Goal: Information Seeking & Learning: Learn about a topic

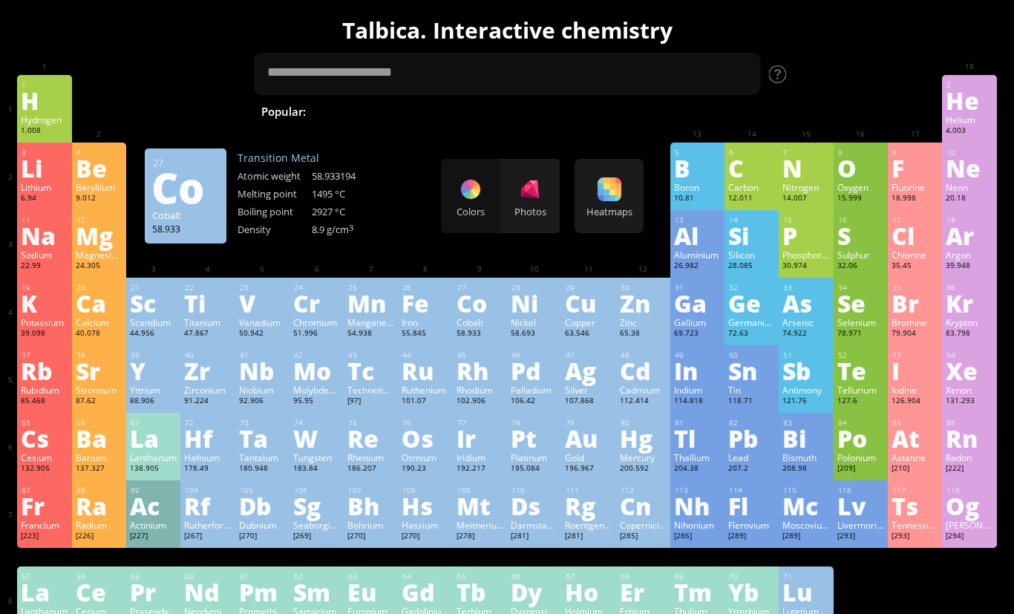
click at [477, 264] on div "11 Na Sodium 22.99 −1, 0, +1 −1, 0, +1 97.72 °C 883 °C 0.968 g/cm 3 [Ne]3s 1 12…" at bounding box center [506, 244] width 979 height 68
click at [367, 315] on div "Mn" at bounding box center [370, 303] width 47 height 24
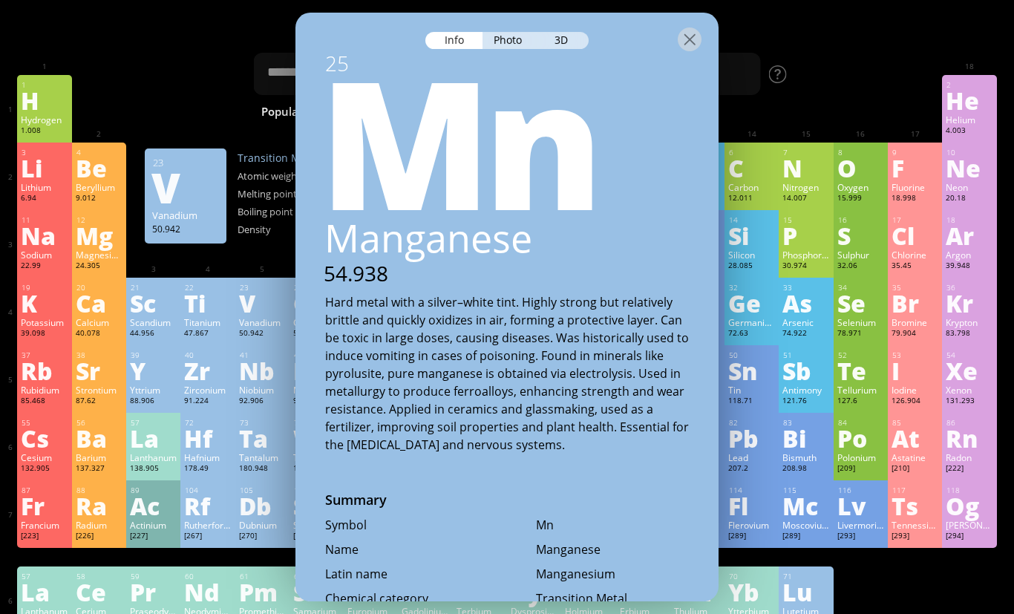
click at [240, 278] on div "23 V Vanadium 50.942 −3, −1, 0, +1, +2, +3, +4, +5 −3, −1, 0, +1, +2, +3, +4, +…" at bounding box center [262, 312] width 54 height 68
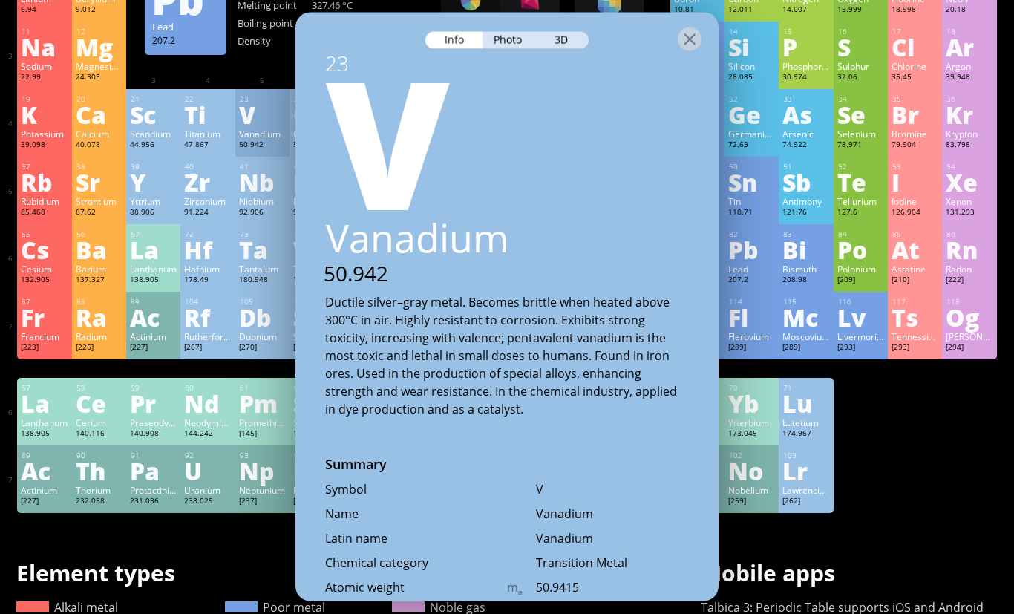
scroll to position [195, 0]
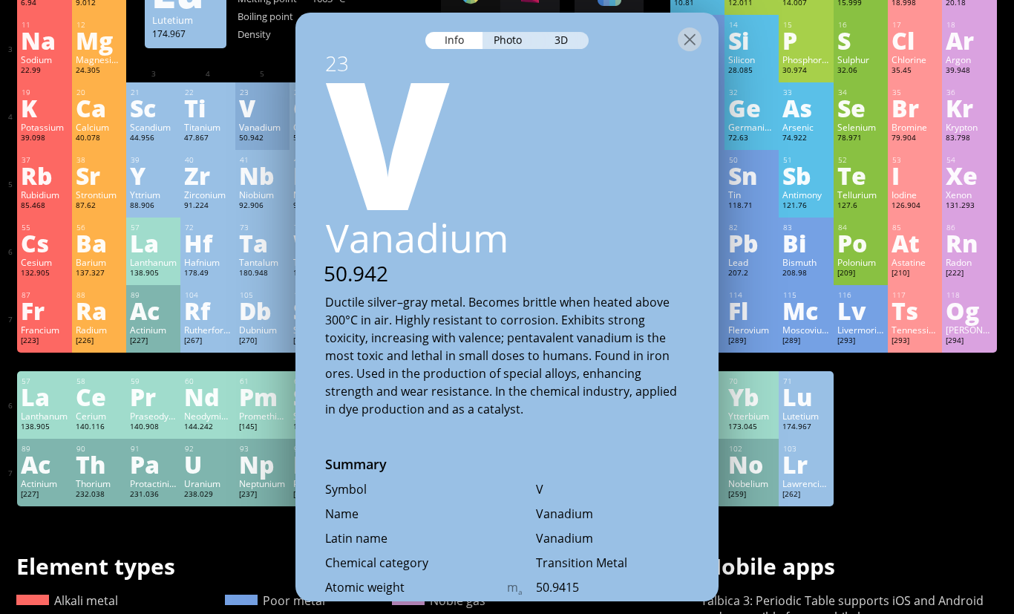
click at [924, 442] on div "1 H Hydrogen 1.008 −1, +1 −1, +1 -259.14 °C -252.87 °C 0.0899 g/l 1s 1 2 He Hel…" at bounding box center [506, 193] width 979 height 626
click at [886, 439] on div "1 H Hydrogen 1.008 −1, +1 −1, +1 -259.14 °C -252.87 °C 0.0899 g/l 1s 1 2 He Hel…" at bounding box center [506, 193] width 979 height 626
click at [574, 48] on div "3D" at bounding box center [561, 40] width 53 height 17
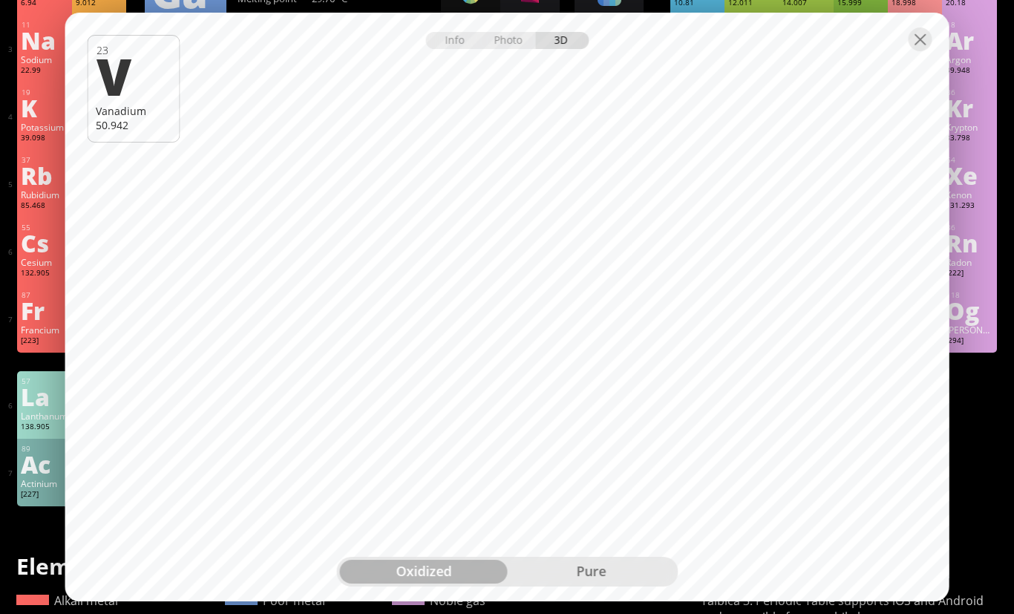
click at [611, 583] on div "pure" at bounding box center [591, 572] width 168 height 24
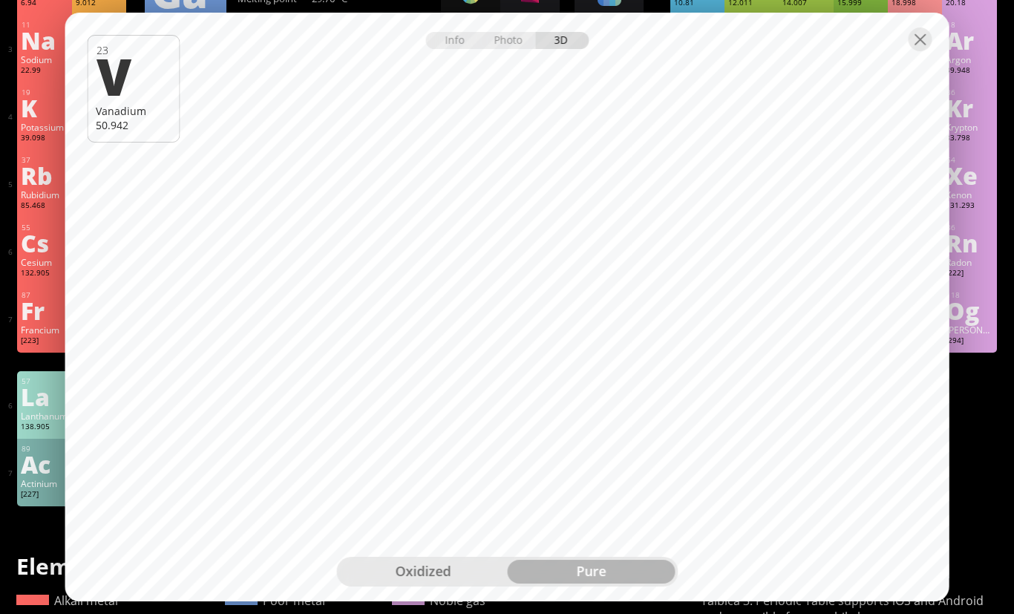
click at [478, 583] on div "oxidized" at bounding box center [423, 572] width 168 height 24
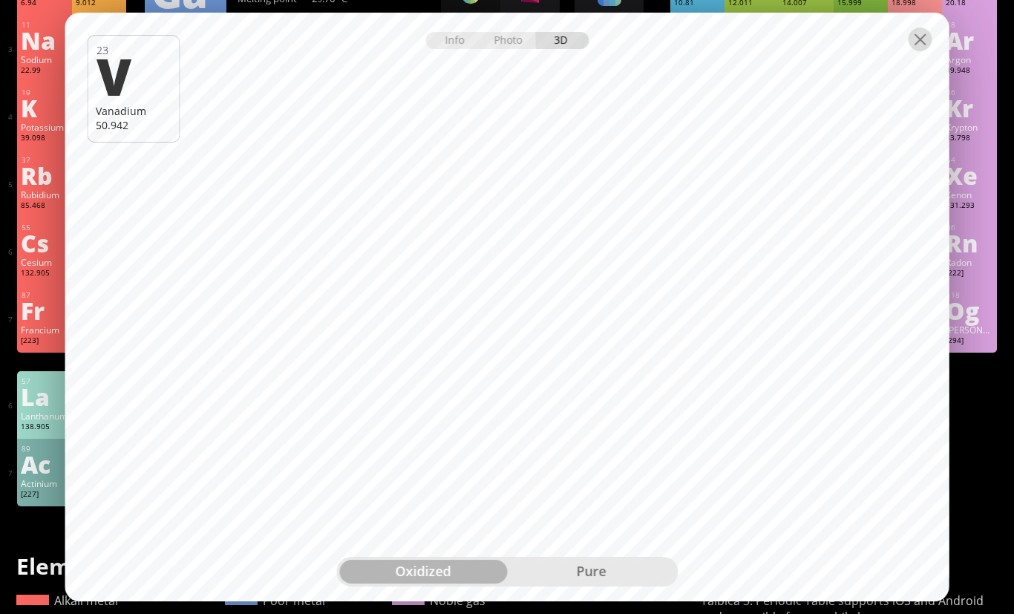
click at [913, 51] on div at bounding box center [920, 39] width 24 height 24
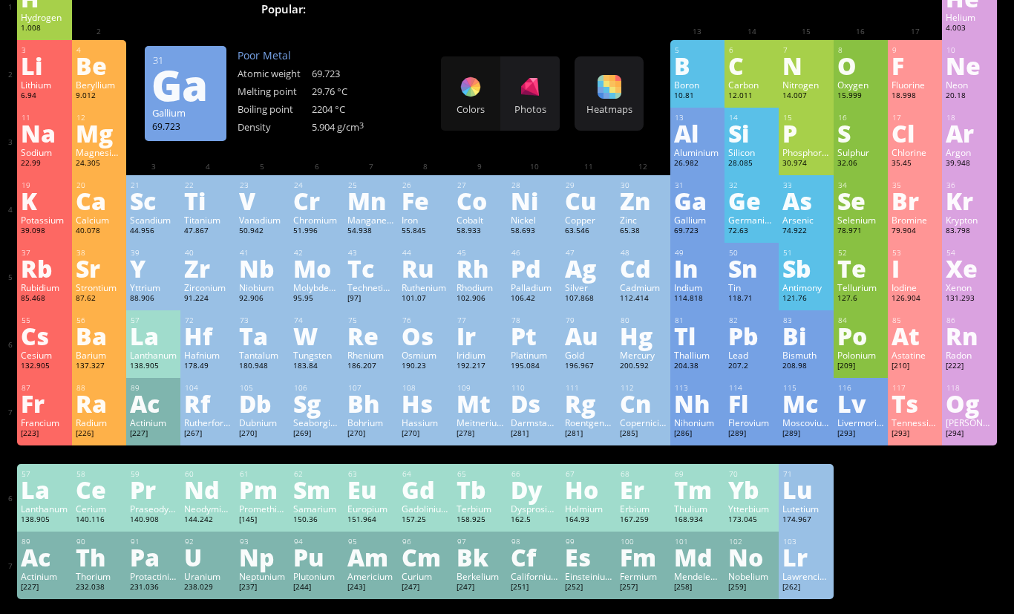
scroll to position [105, 0]
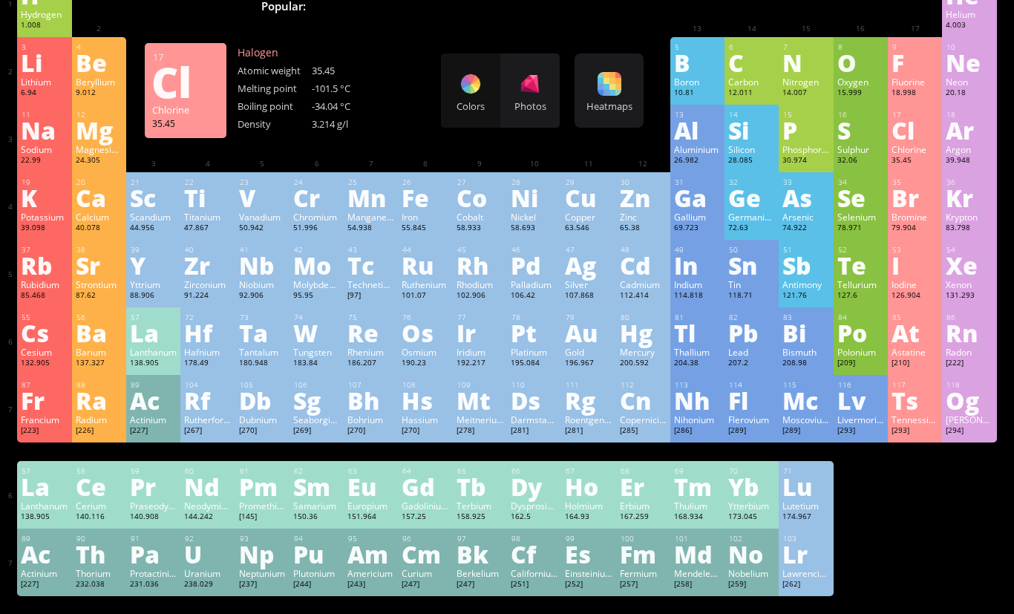
click at [919, 141] on div "Cl" at bounding box center [914, 130] width 47 height 24
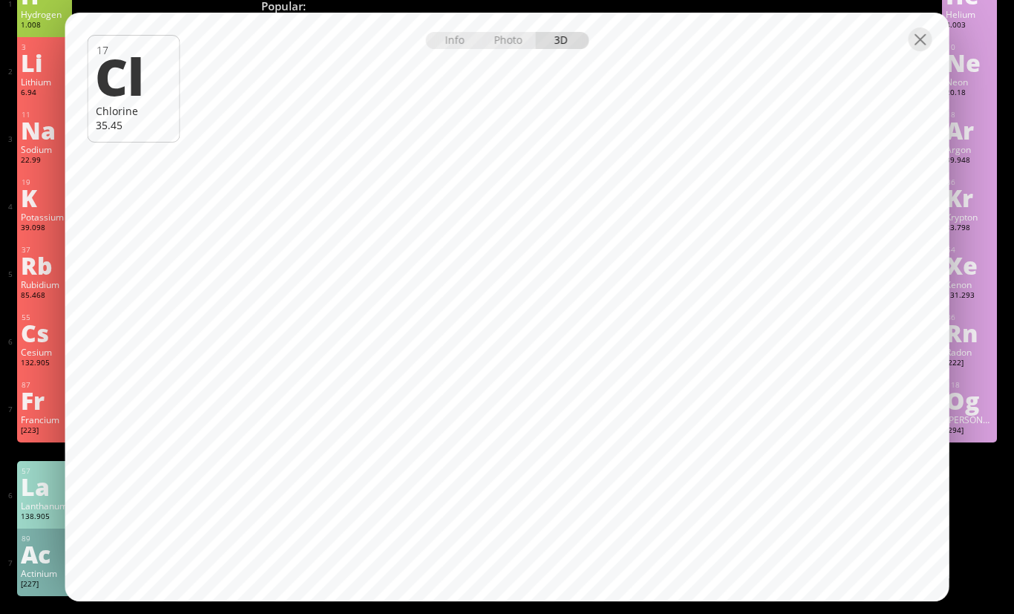
click at [976, 375] on div "86 Rn Radon [222] +2, +6 +2, +6 -71 °C -61.7 °C 9.73 g/l [Xe]6s 2 4f 14 5d 10 6…" at bounding box center [969, 341] width 54 height 68
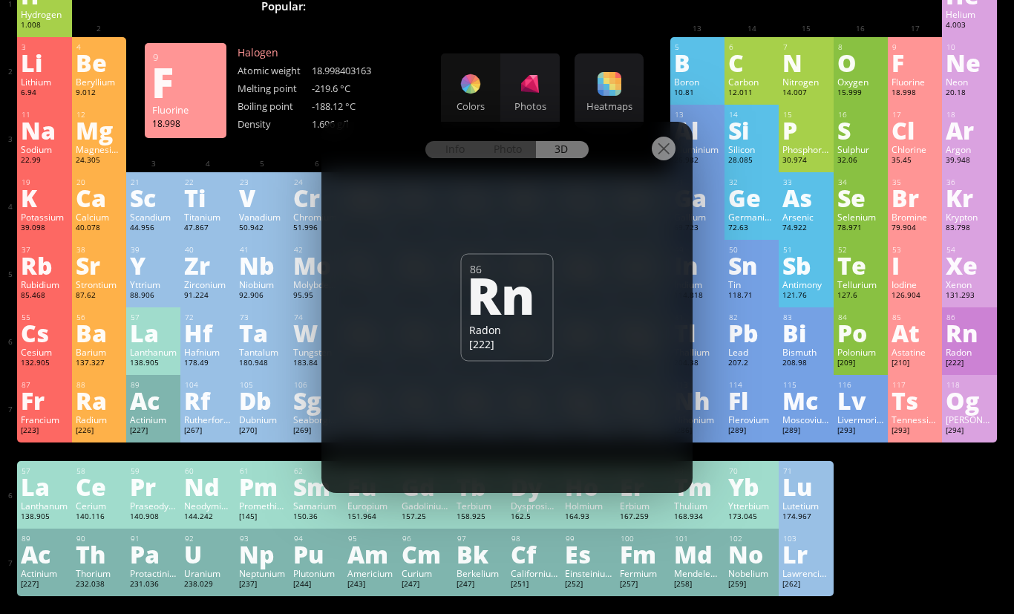
click at [914, 71] on div "F" at bounding box center [914, 62] width 47 height 24
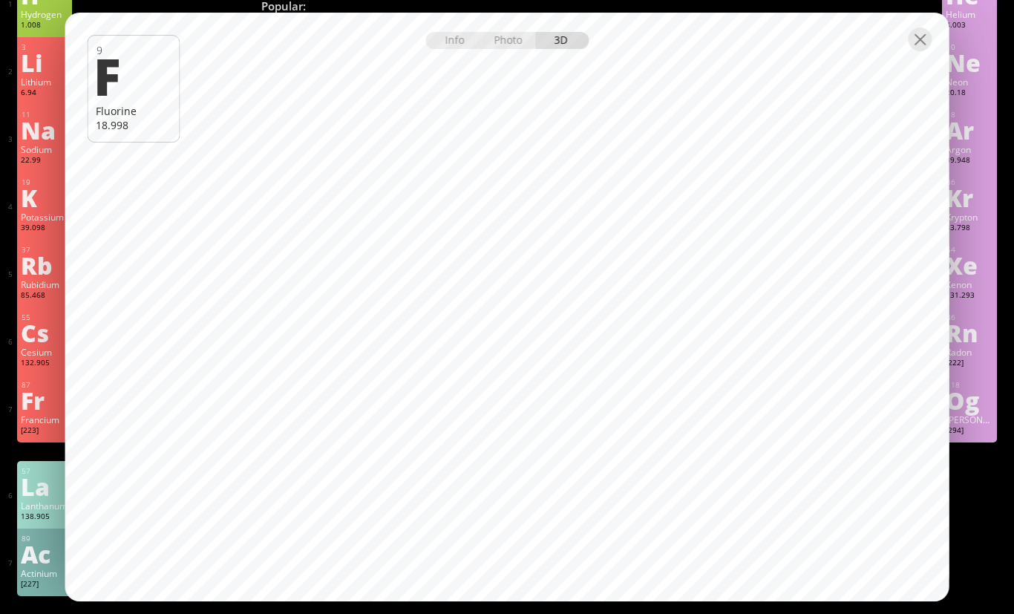
click at [42, 425] on div "Francium" at bounding box center [44, 419] width 47 height 12
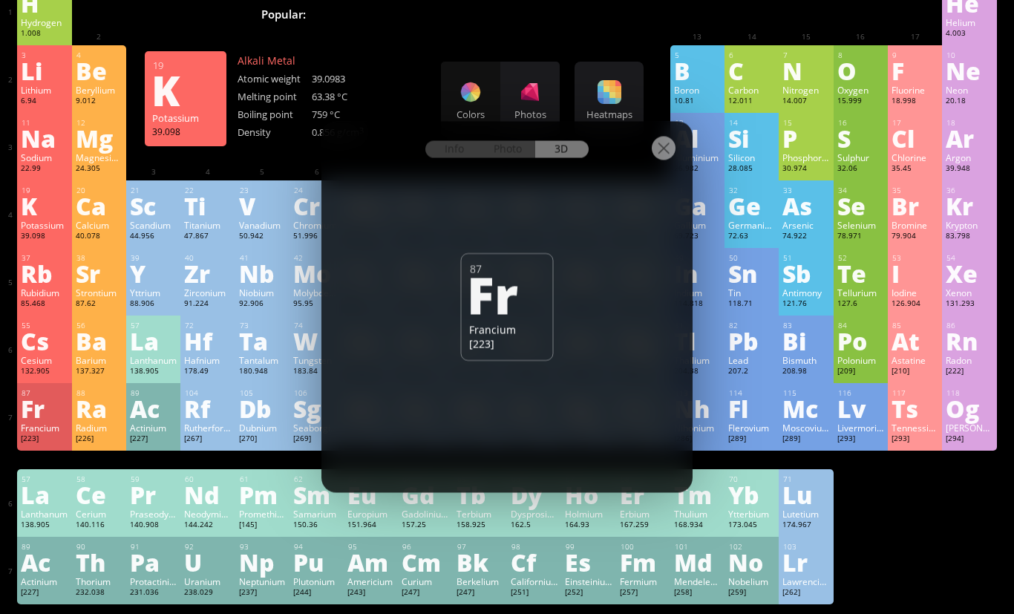
scroll to position [97, 0]
click at [36, 240] on div "39.098" at bounding box center [44, 237] width 47 height 12
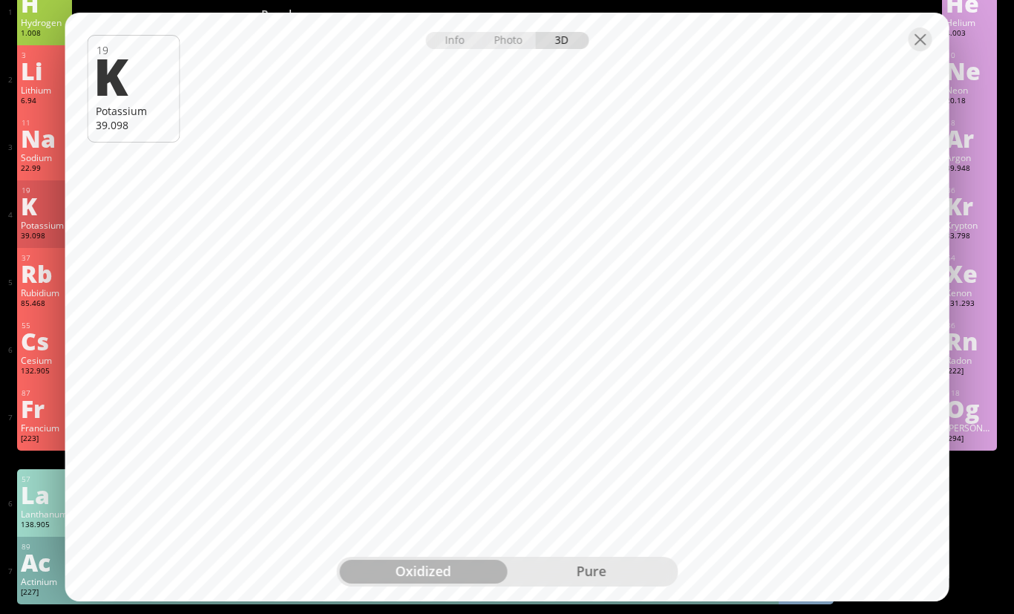
click at [582, 583] on div "pure" at bounding box center [591, 572] width 168 height 24
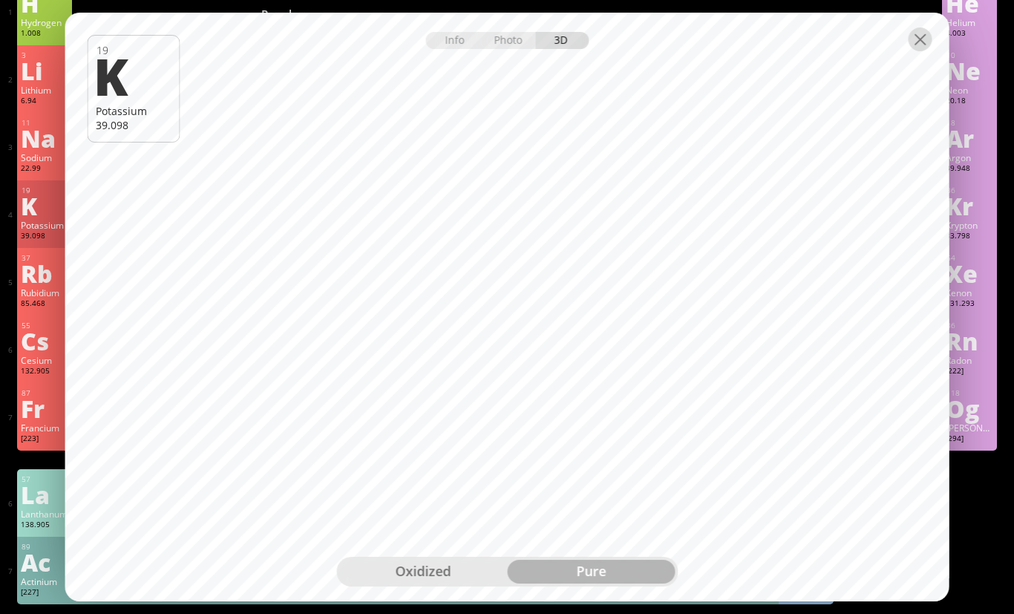
click at [927, 51] on div at bounding box center [920, 39] width 24 height 24
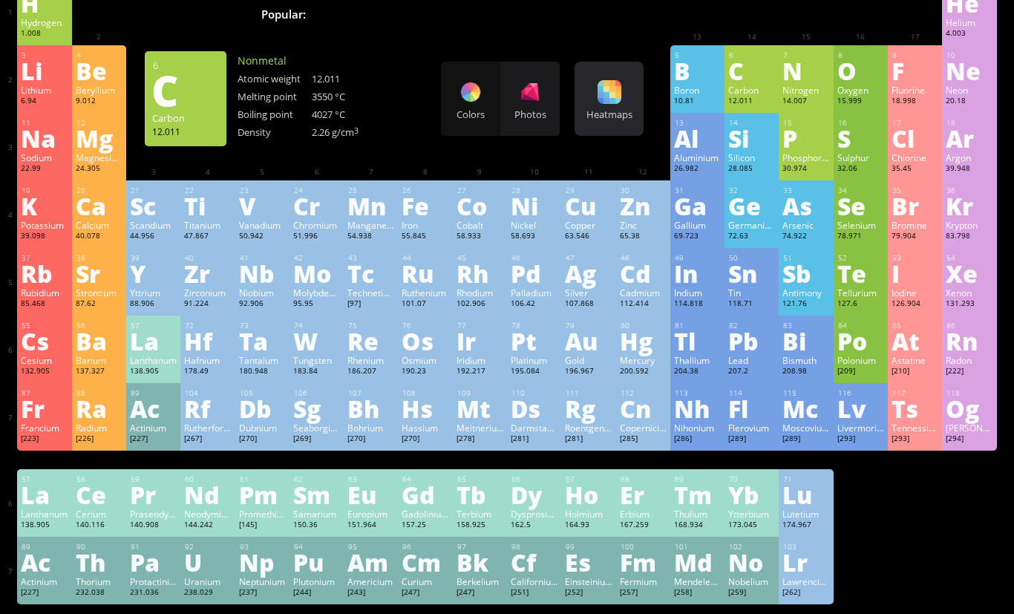
click at [625, 82] on div "Heatmaps Heatmaps Normal mode Melting point Boiling point Density Atomic weight…" at bounding box center [608, 99] width 69 height 74
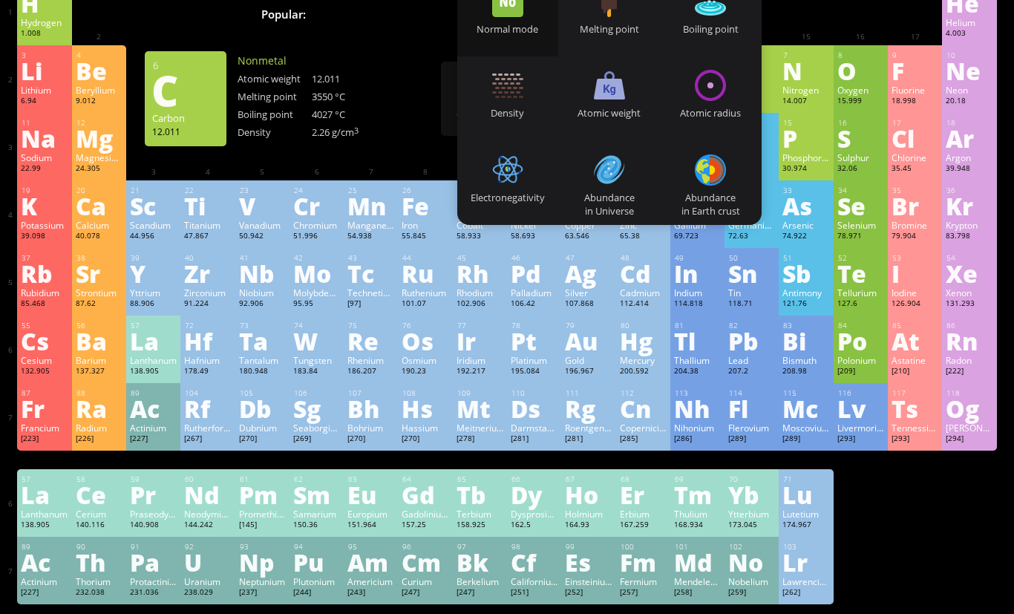
click at [513, 25] on div "Normal mode" at bounding box center [508, 28] width 102 height 13
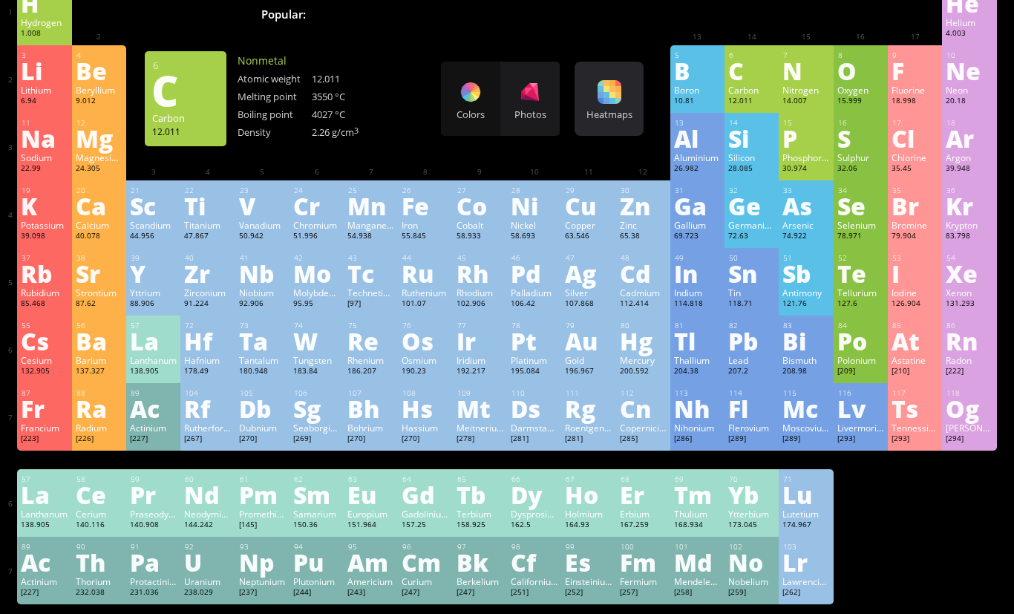
click at [596, 110] on div "Heatmaps" at bounding box center [609, 114] width 62 height 13
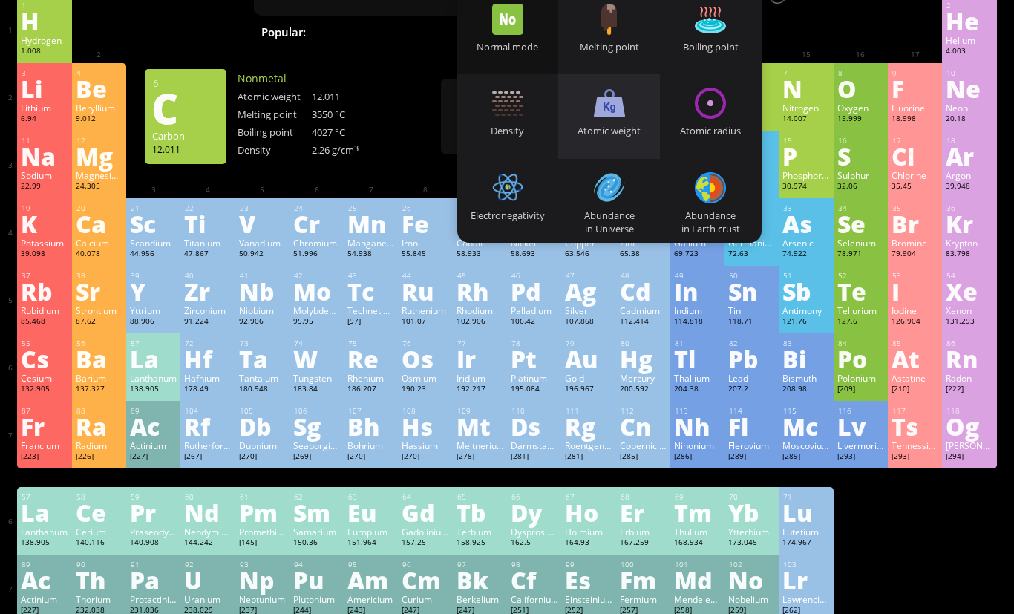
scroll to position [56, 0]
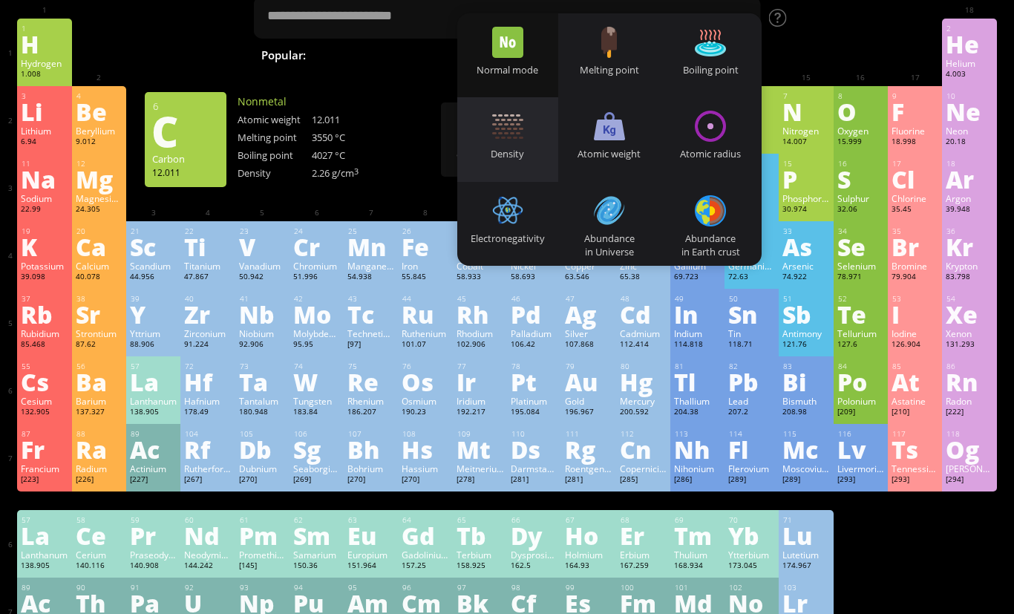
click at [500, 115] on div at bounding box center [507, 126] width 31 height 31
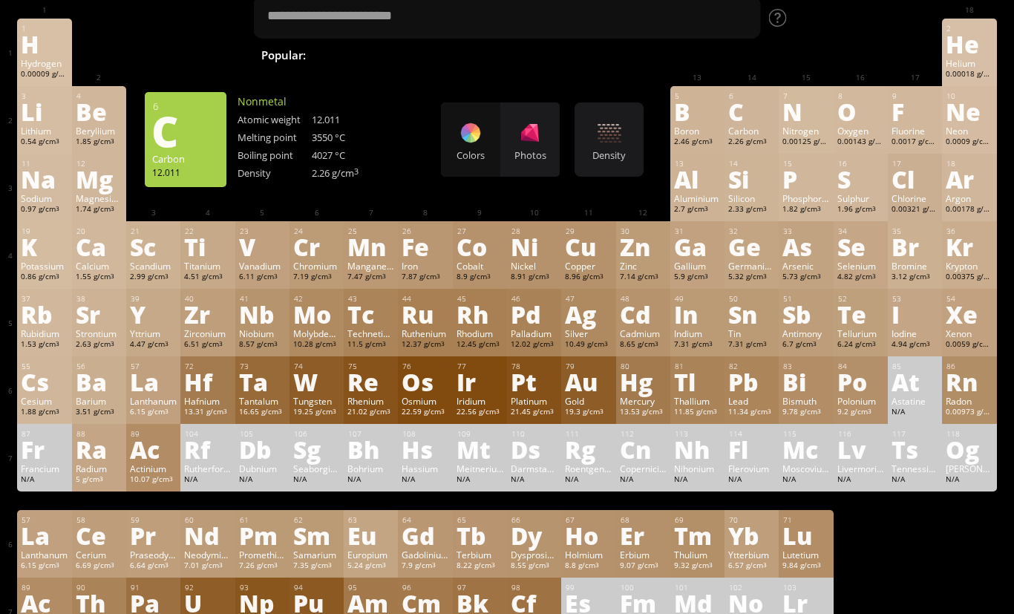
click at [647, 121] on div "3 Li Lithium 0.54 g/cm 3 −1, +1 −1, +1 180.54 °C 1342 °C 0.535 g/cm 3 [He]2s 1 …" at bounding box center [506, 120] width 979 height 68
click at [632, 121] on div "Density Heatmaps Normal mode Melting point Boiling point Density Atomic weight …" at bounding box center [608, 139] width 69 height 74
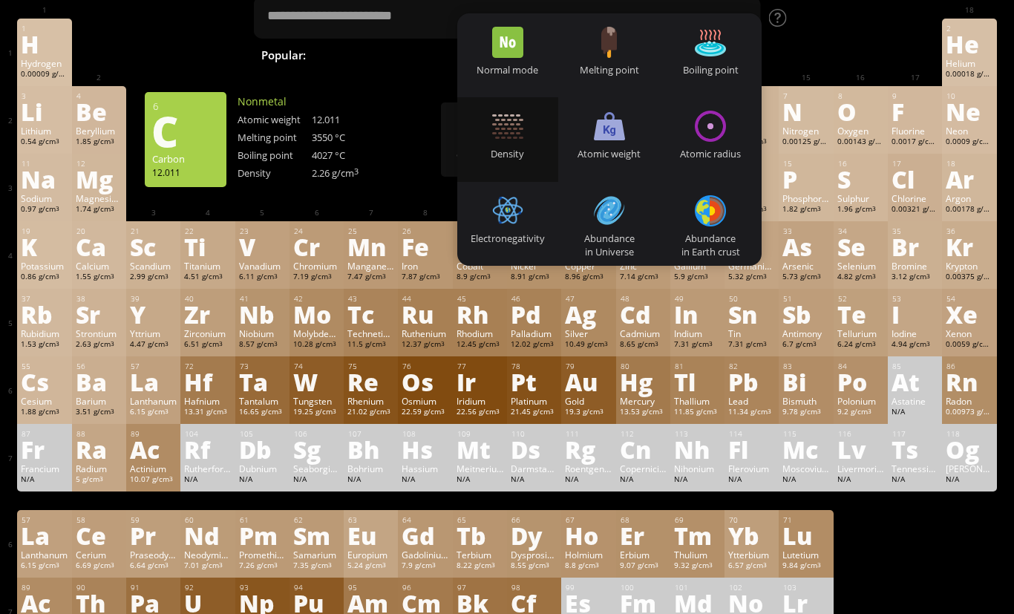
click at [733, 226] on div "Abundance in Earth crust" at bounding box center [711, 224] width 102 height 84
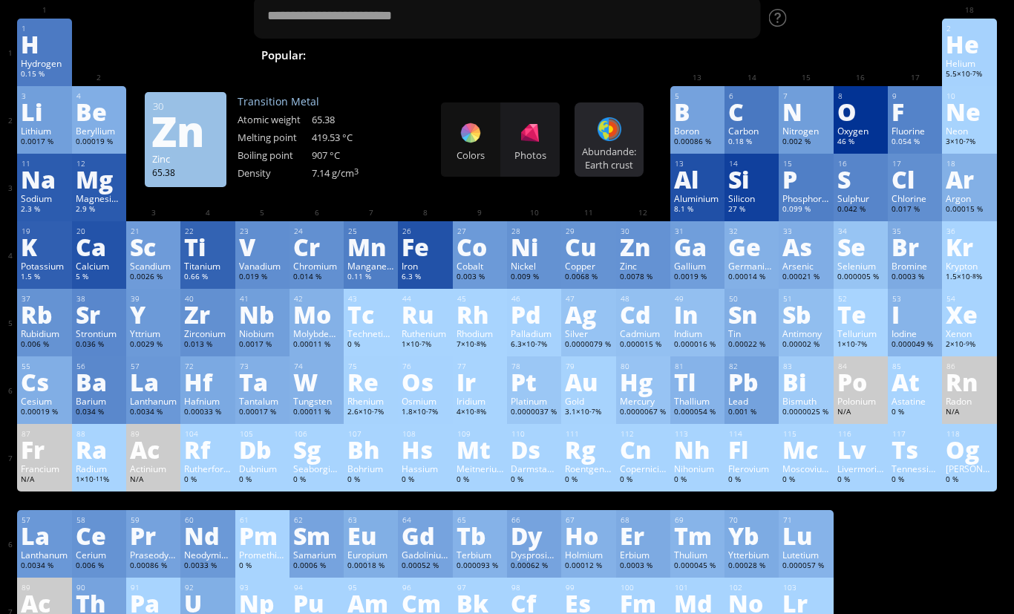
click at [602, 154] on div "Abundande: Earth crust" at bounding box center [609, 158] width 62 height 27
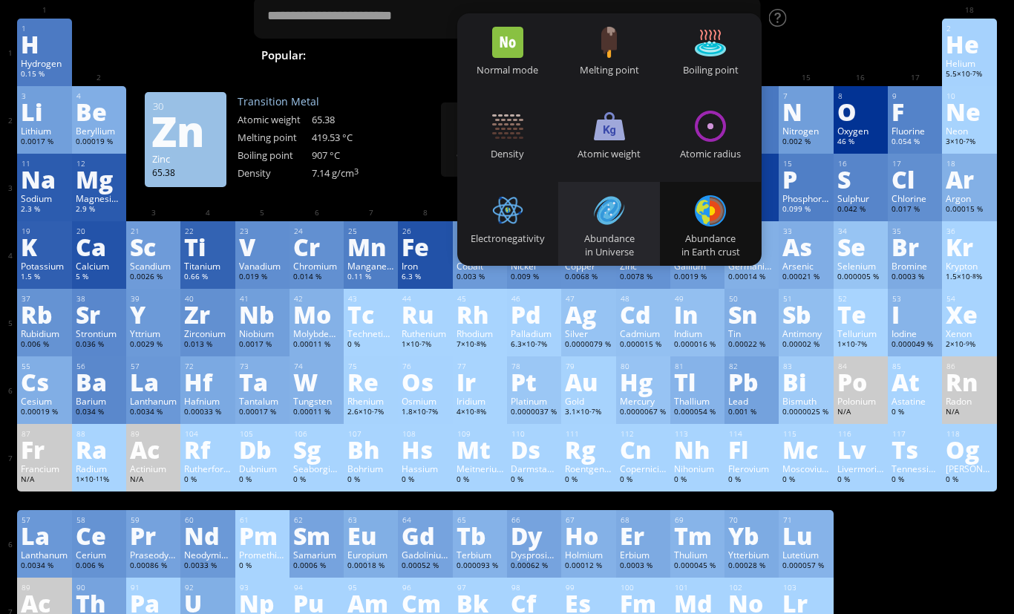
click at [638, 217] on div "Abundance in Universe" at bounding box center [609, 224] width 102 height 84
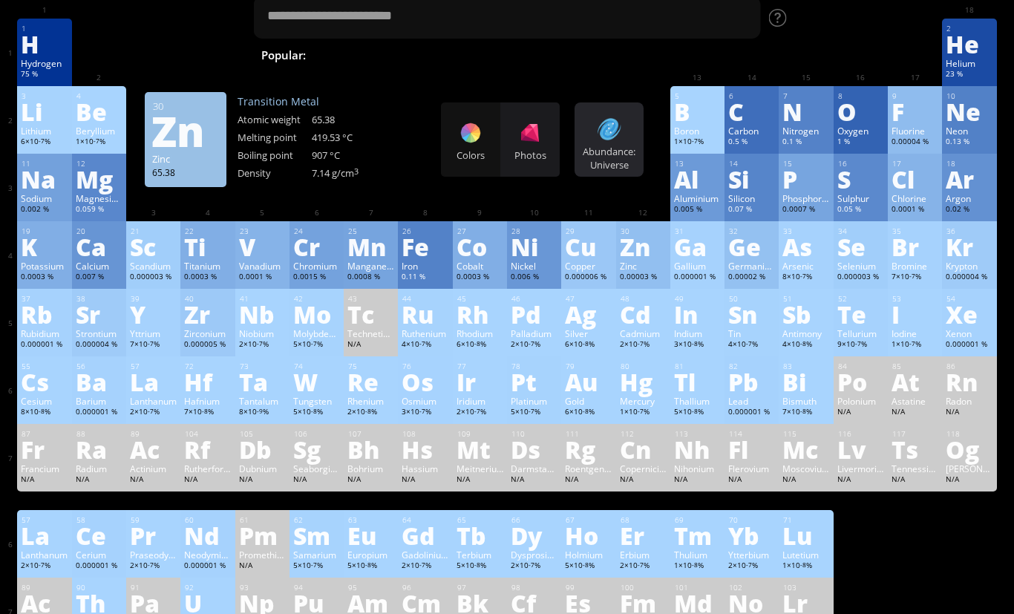
click at [615, 146] on div "Abundance: Universe" at bounding box center [609, 158] width 62 height 27
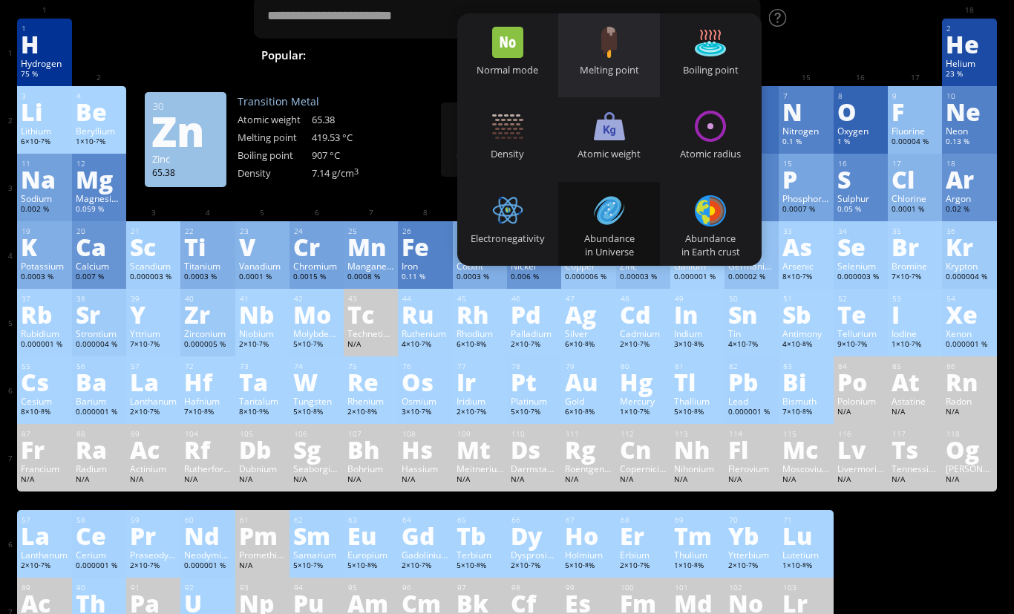
click at [592, 51] on div "Melting point" at bounding box center [609, 55] width 102 height 84
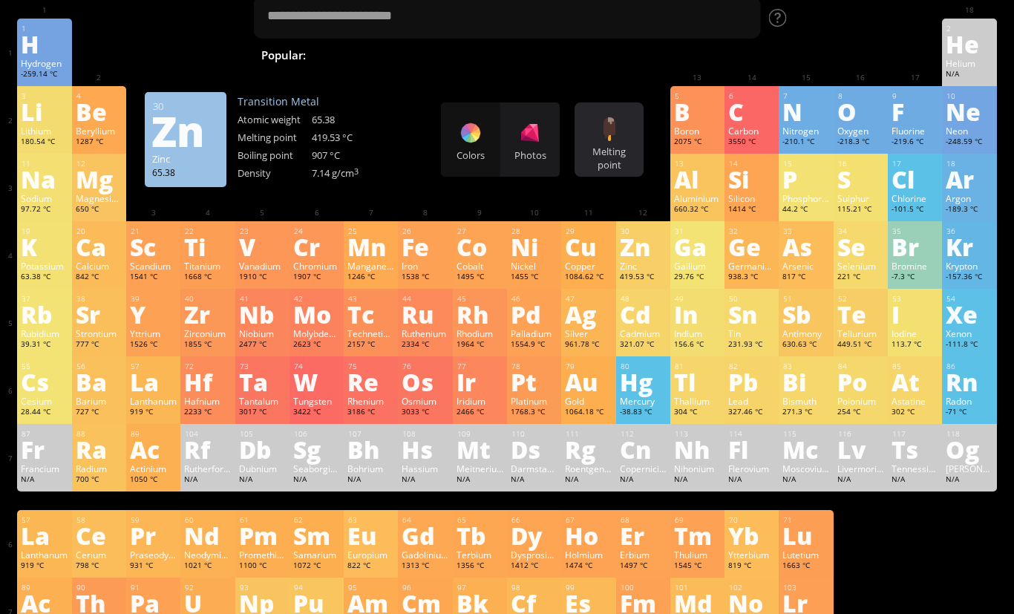
click at [620, 119] on div at bounding box center [609, 129] width 24 height 24
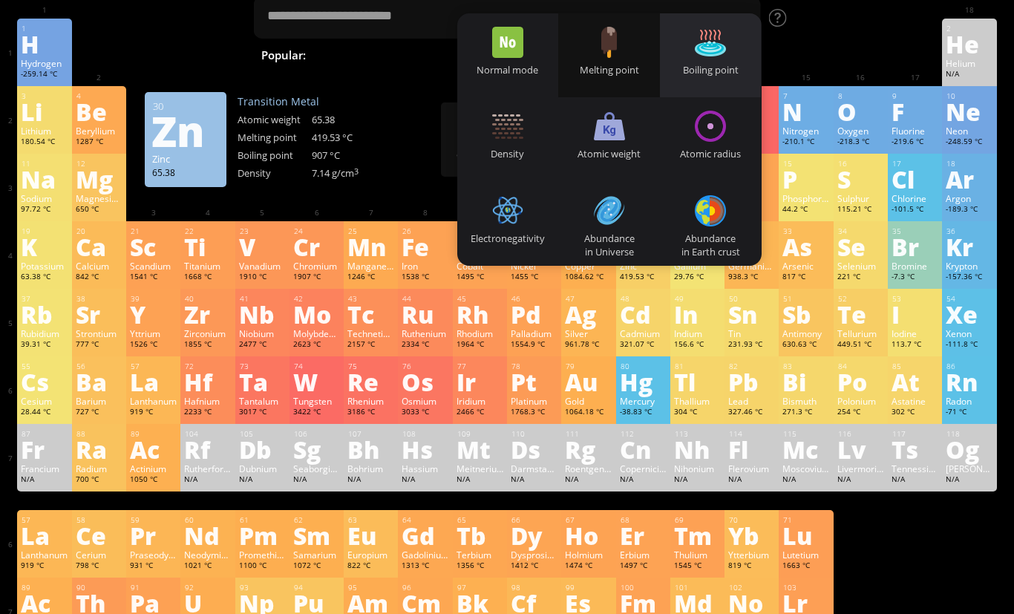
click at [695, 59] on div "Boiling point" at bounding box center [711, 55] width 102 height 84
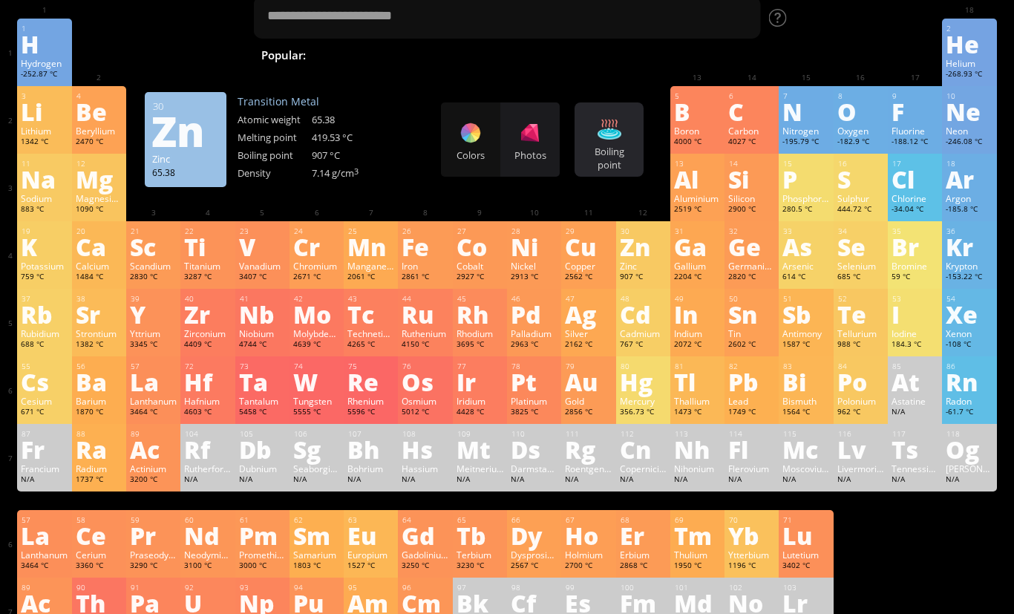
click at [619, 125] on div at bounding box center [609, 129] width 24 height 24
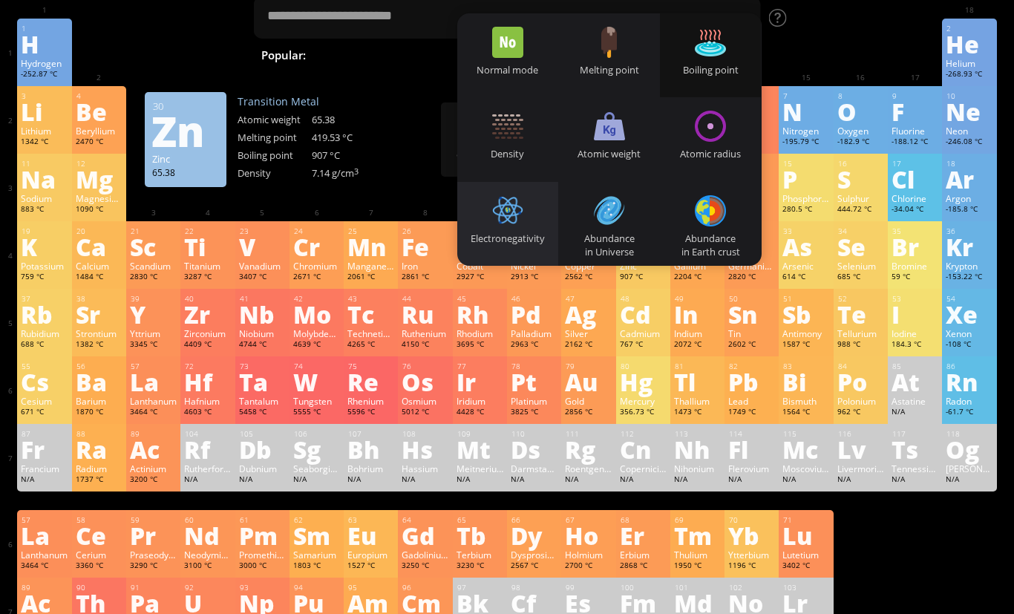
click at [531, 206] on div "Electronegativity" at bounding box center [508, 224] width 102 height 84
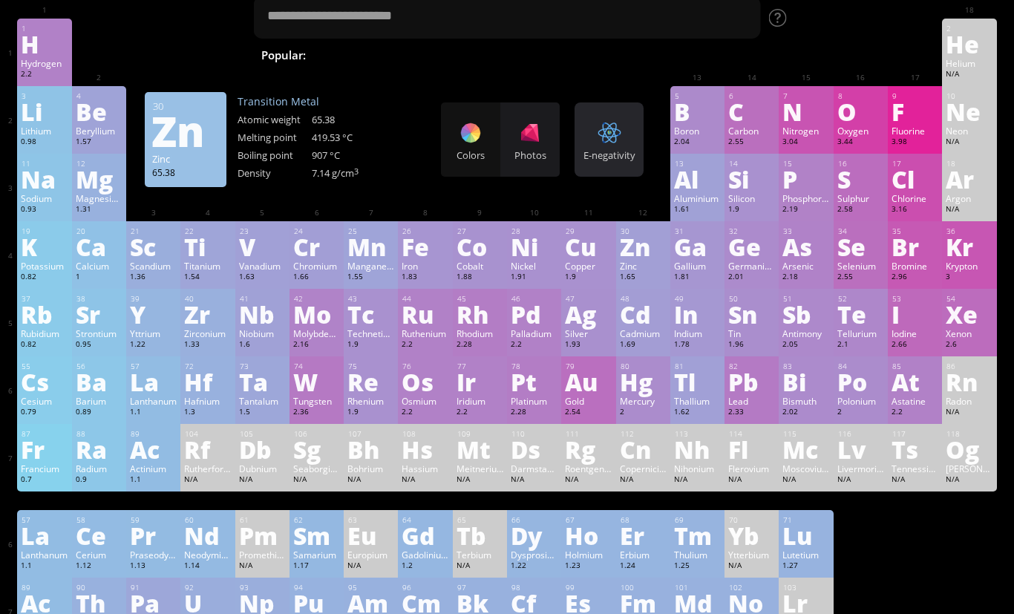
click at [623, 141] on div "E-negativity Heatmaps Normal mode Melting point Boiling point Density Atomic we…" at bounding box center [608, 139] width 69 height 74
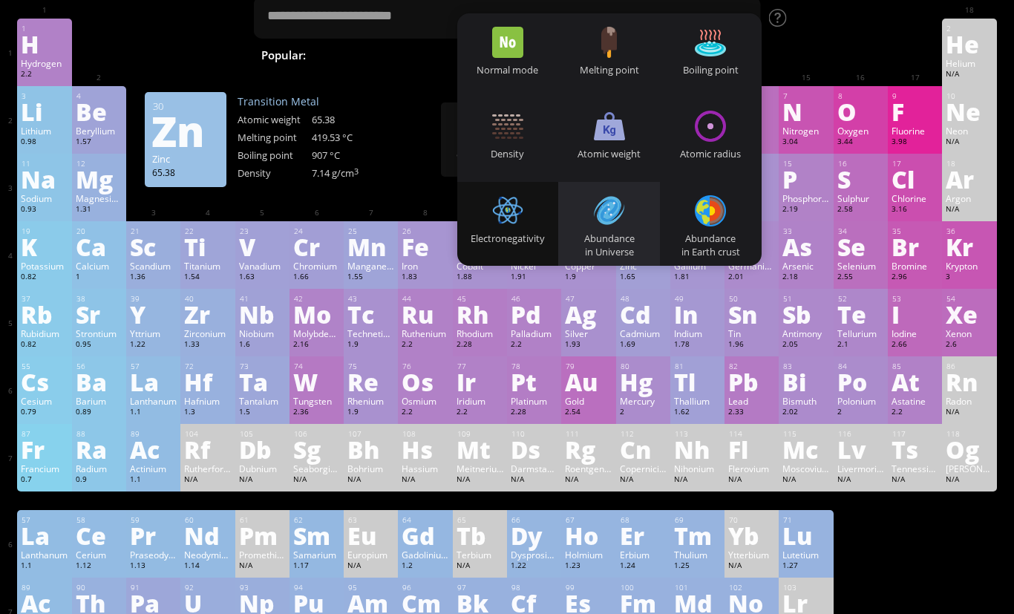
click at [599, 235] on div "Abundance in Universe" at bounding box center [609, 245] width 102 height 27
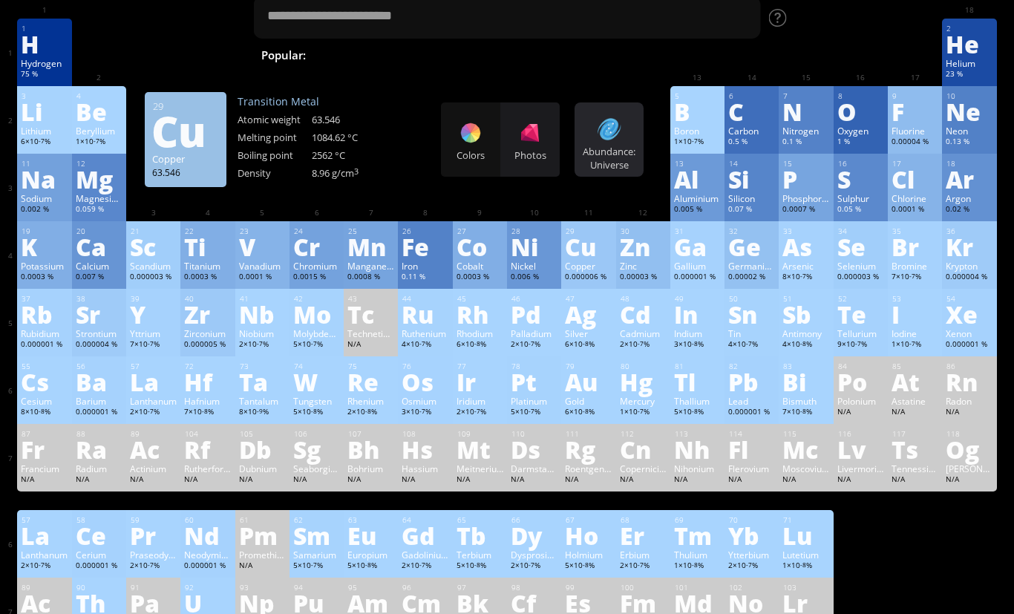
click at [603, 119] on div at bounding box center [609, 129] width 24 height 24
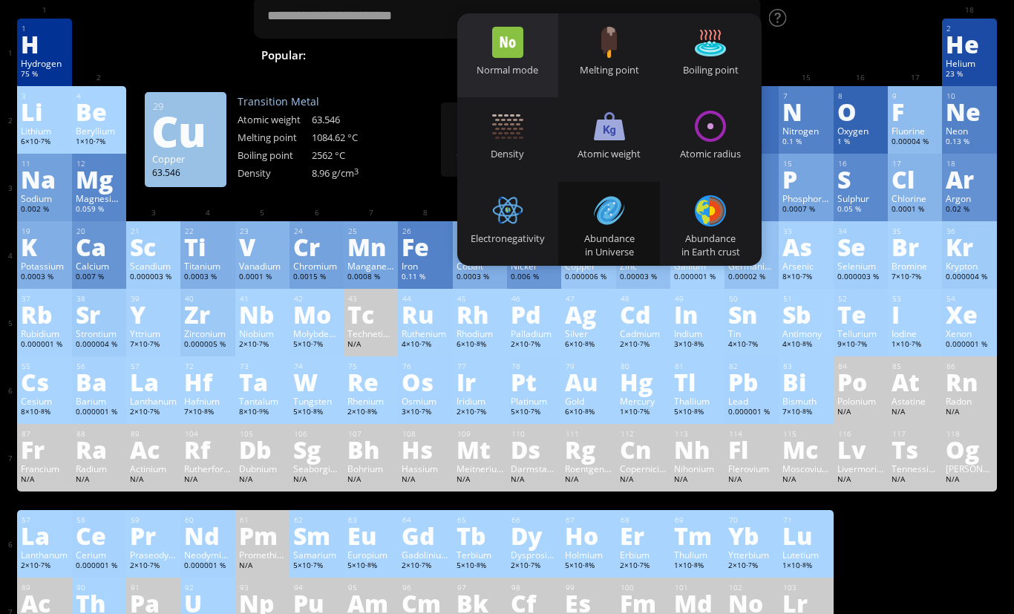
click at [515, 66] on div "Normal mode" at bounding box center [508, 69] width 102 height 13
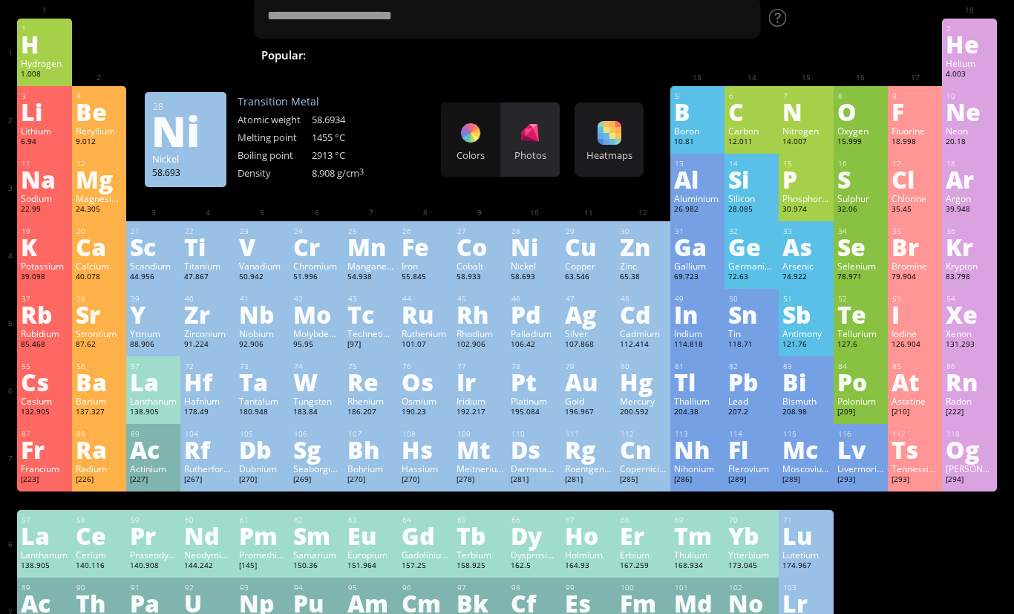
click at [540, 154] on div "Photos" at bounding box center [529, 154] width 59 height 13
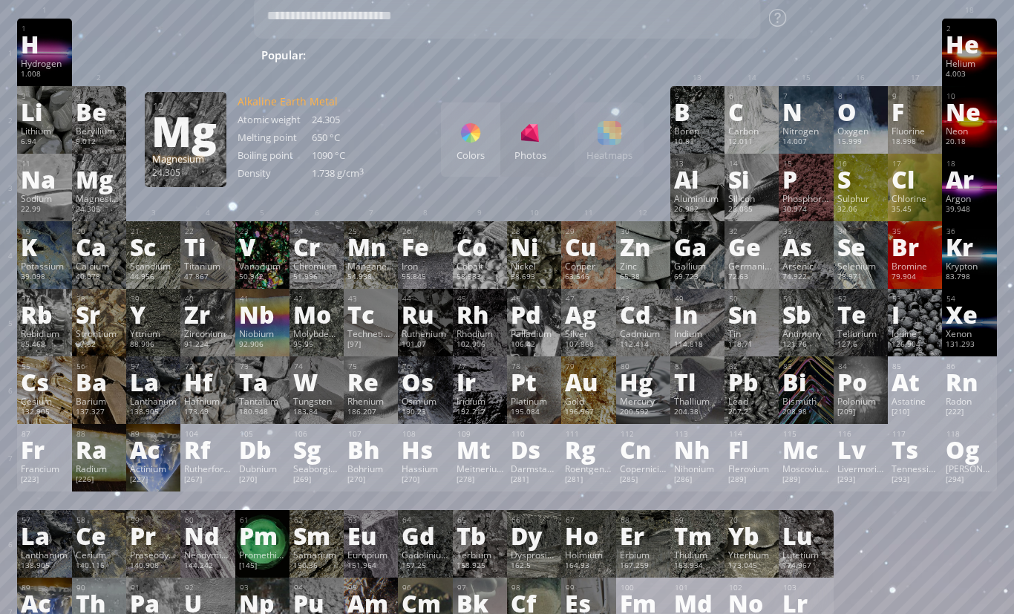
click at [82, 181] on div "Mg" at bounding box center [99, 179] width 47 height 24
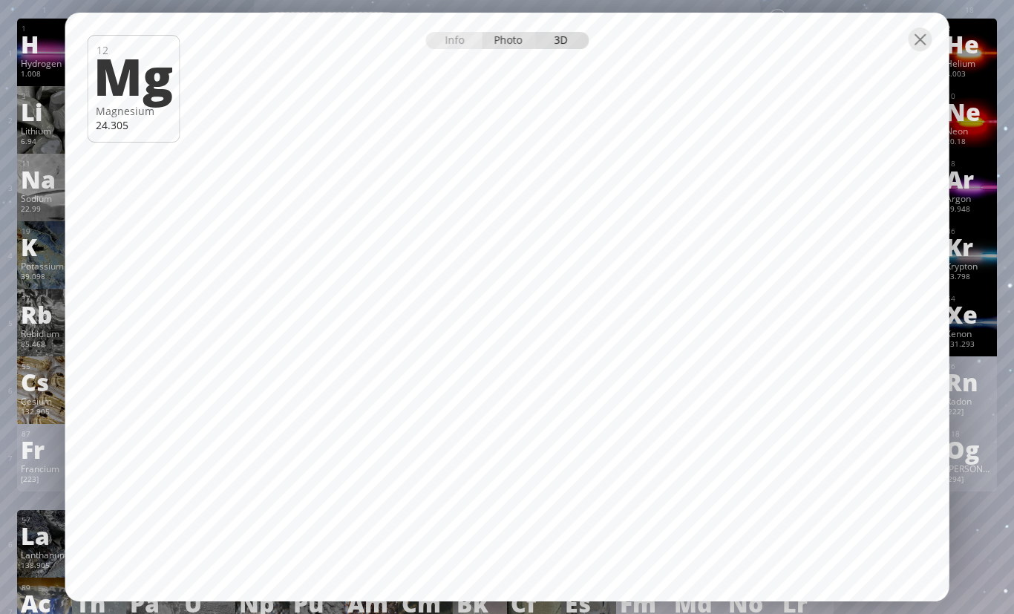
click at [497, 49] on div "Photo" at bounding box center [508, 40] width 53 height 17
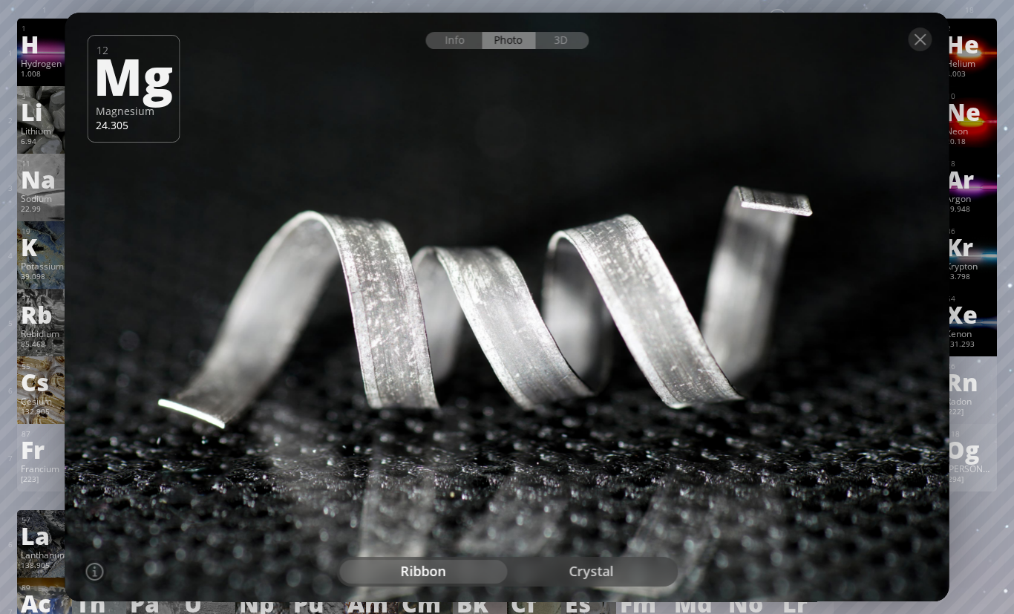
click at [977, 451] on div "Og" at bounding box center [969, 449] width 47 height 24
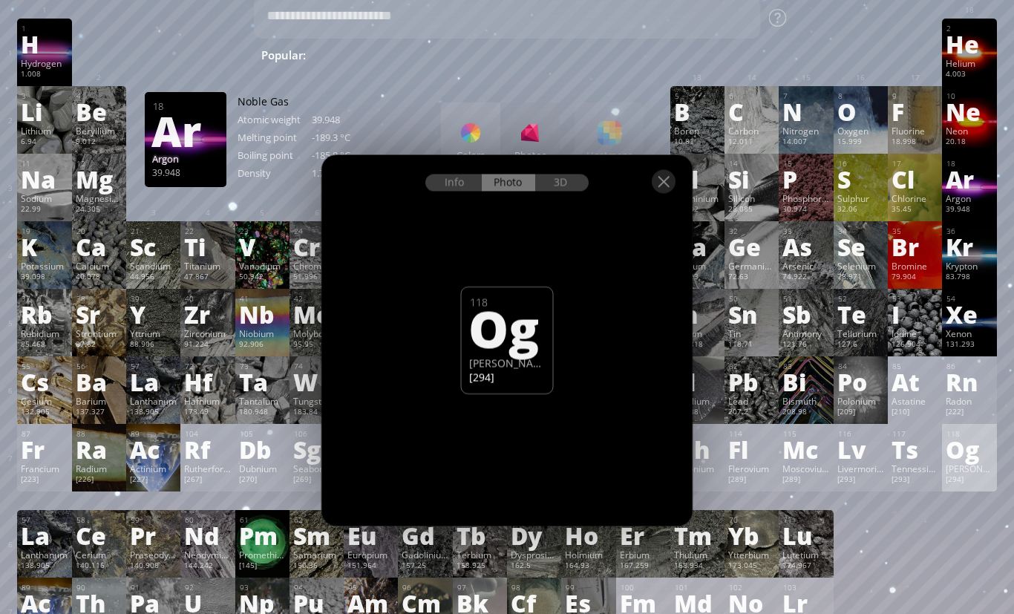
click at [974, 204] on div "Argon" at bounding box center [969, 198] width 47 height 12
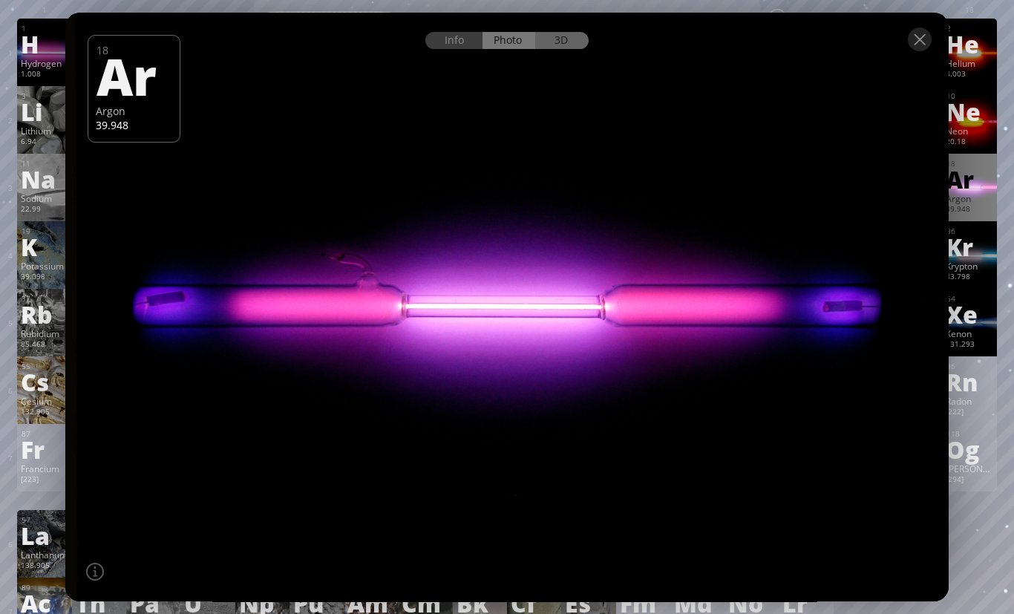
click at [569, 49] on div "3D" at bounding box center [561, 40] width 53 height 17
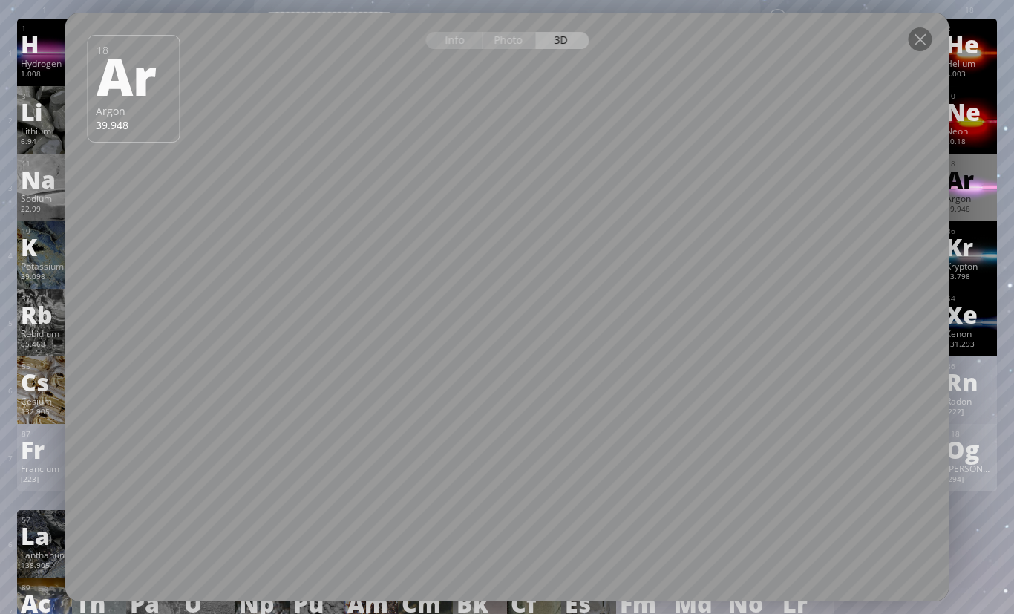
click at [961, 461] on div "Og" at bounding box center [969, 449] width 47 height 24
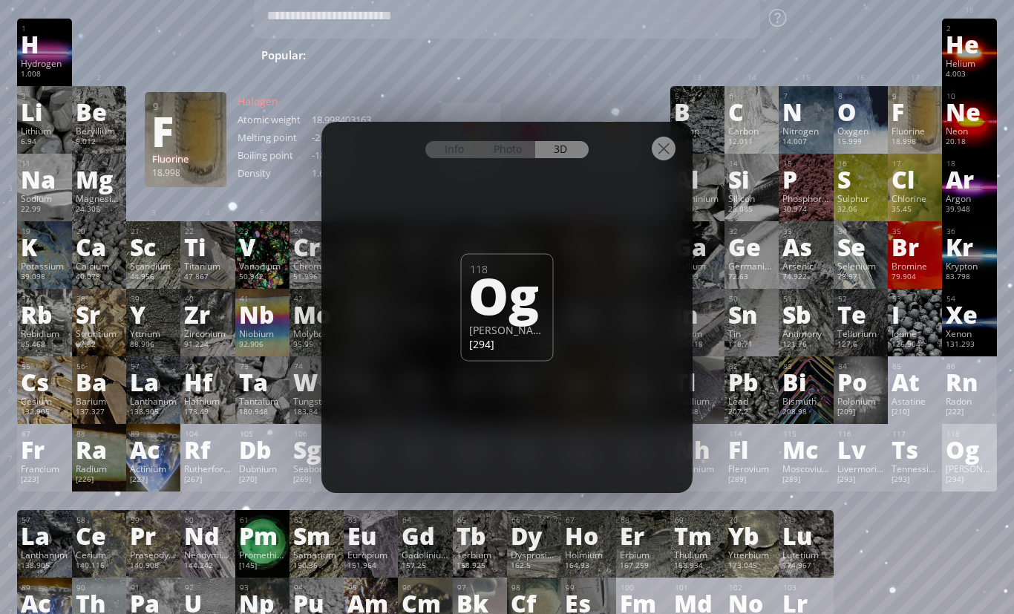
click at [911, 154] on div "9 F Fluorine 18.998 −1 −1 -219.6 °C -188.12 °C 1.696 g/l [He]2s 2 2p 5" at bounding box center [915, 120] width 54 height 68
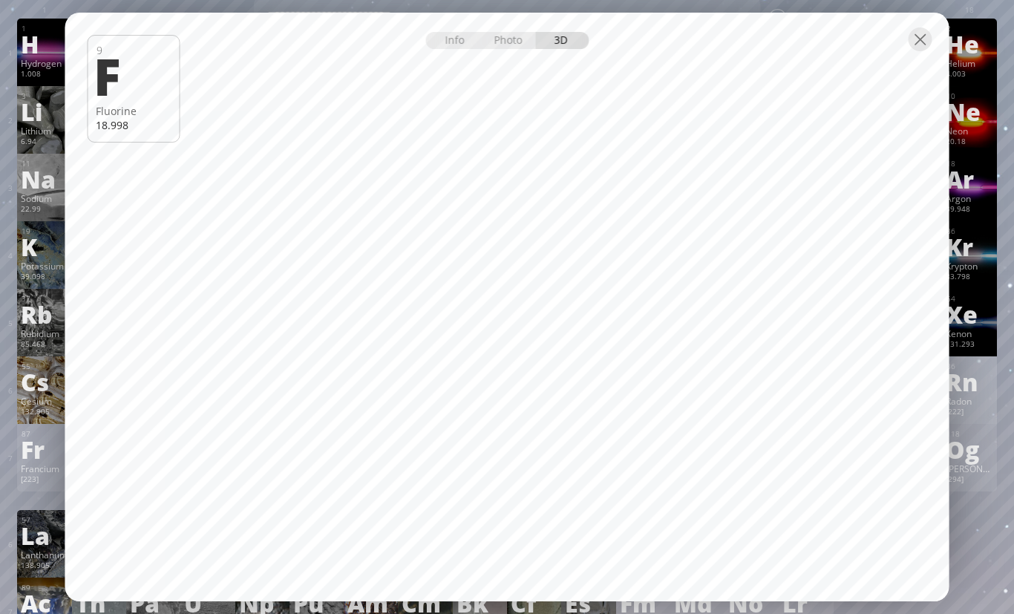
click at [993, 395] on div "86 Rn Radon [222] +2, +6 +2, +6 -71 °C -61.7 °C 9.73 g/l [Xe]6s 2 4f 14 5d 10 6…" at bounding box center [969, 390] width 54 height 68
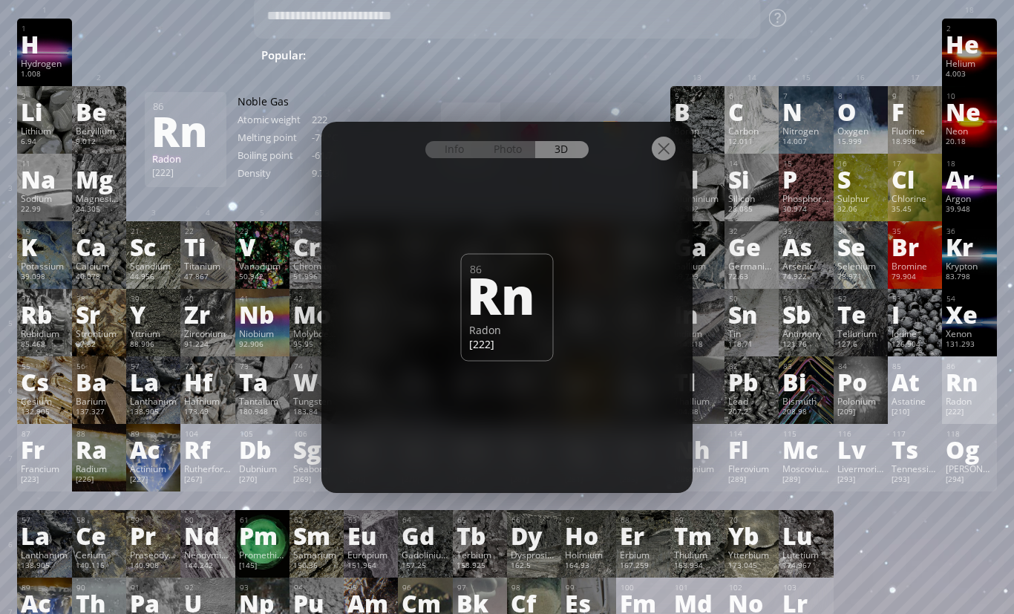
click at [518, 174] on div at bounding box center [506, 148] width 371 height 52
click at [524, 158] on div "Photo" at bounding box center [508, 149] width 53 height 17
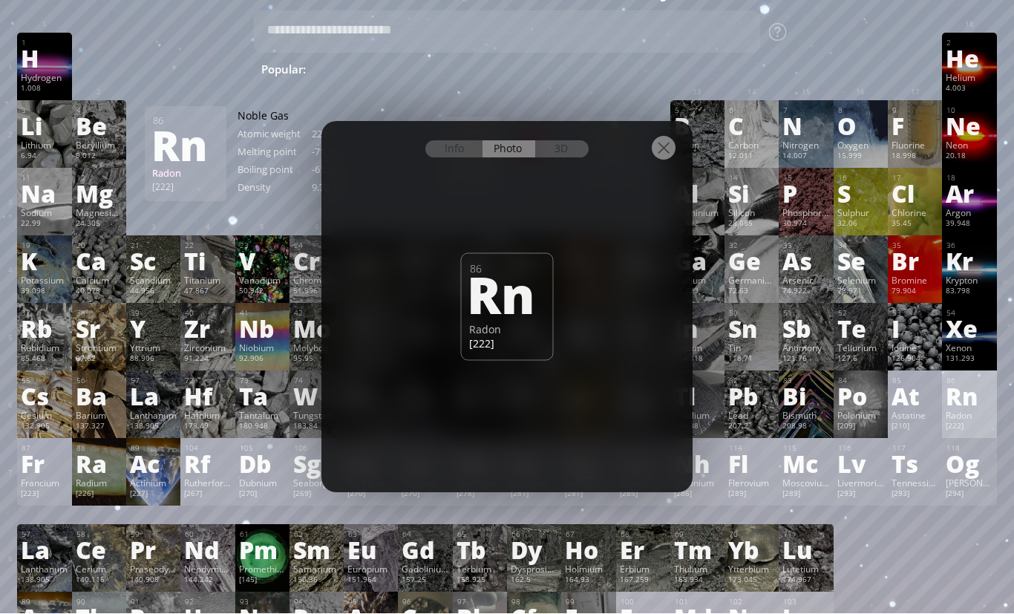
click at [668, 160] on div at bounding box center [664, 149] width 24 height 24
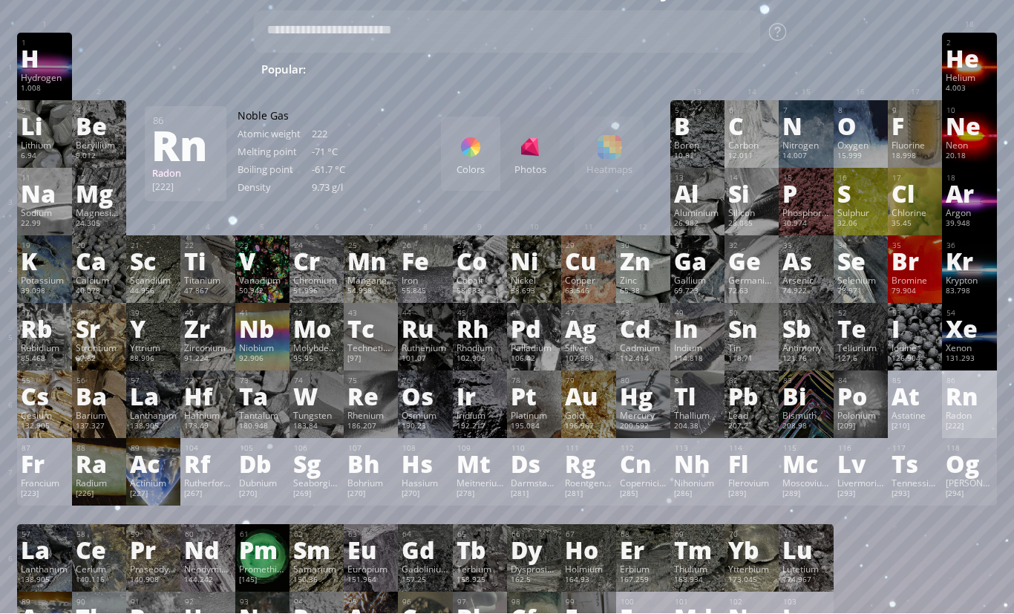
scroll to position [42, 0]
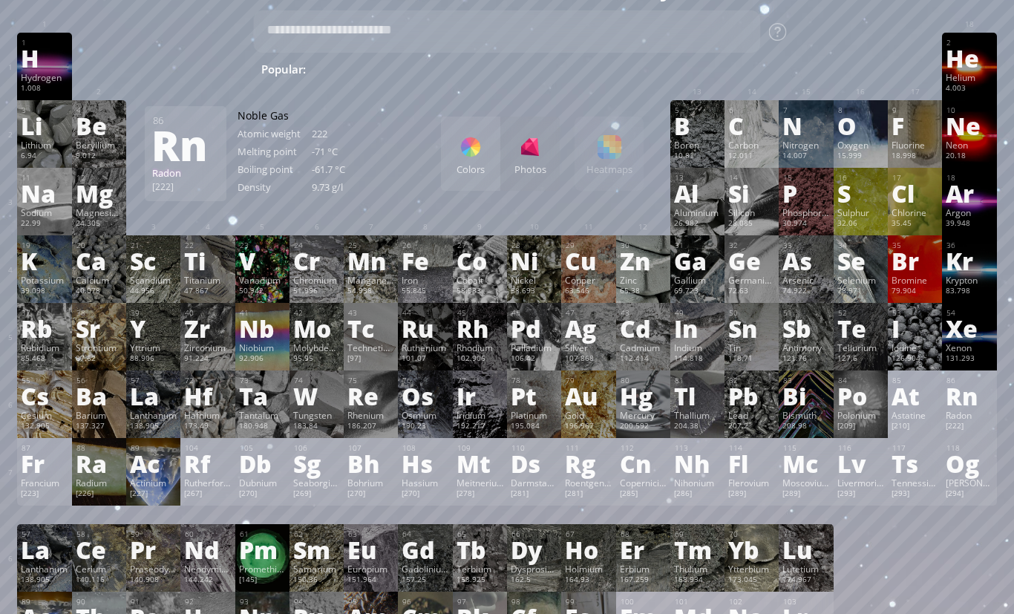
click at [979, 340] on div "Xe" at bounding box center [969, 328] width 47 height 24
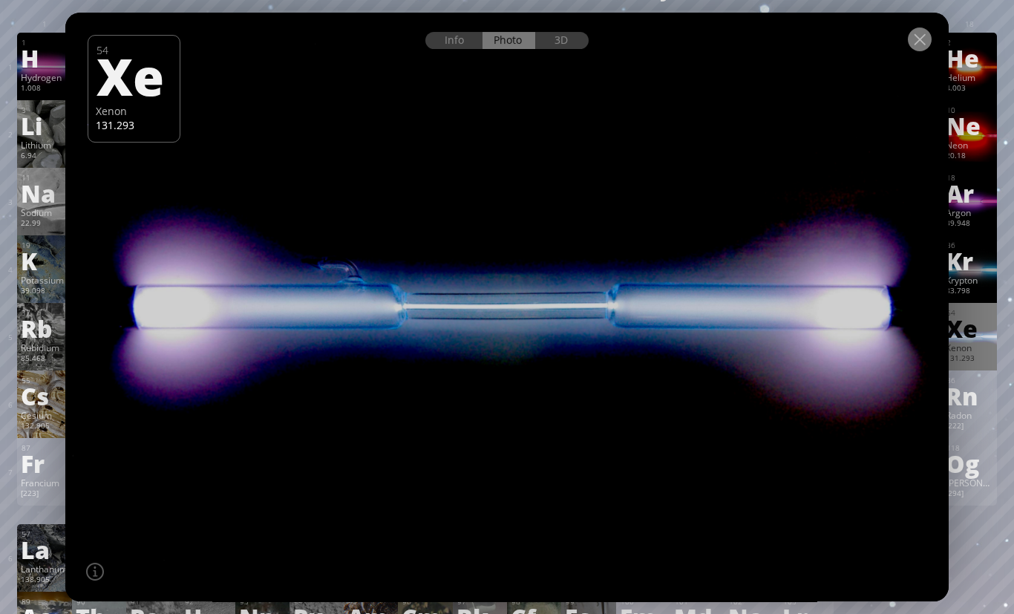
click at [920, 51] on div at bounding box center [920, 39] width 24 height 24
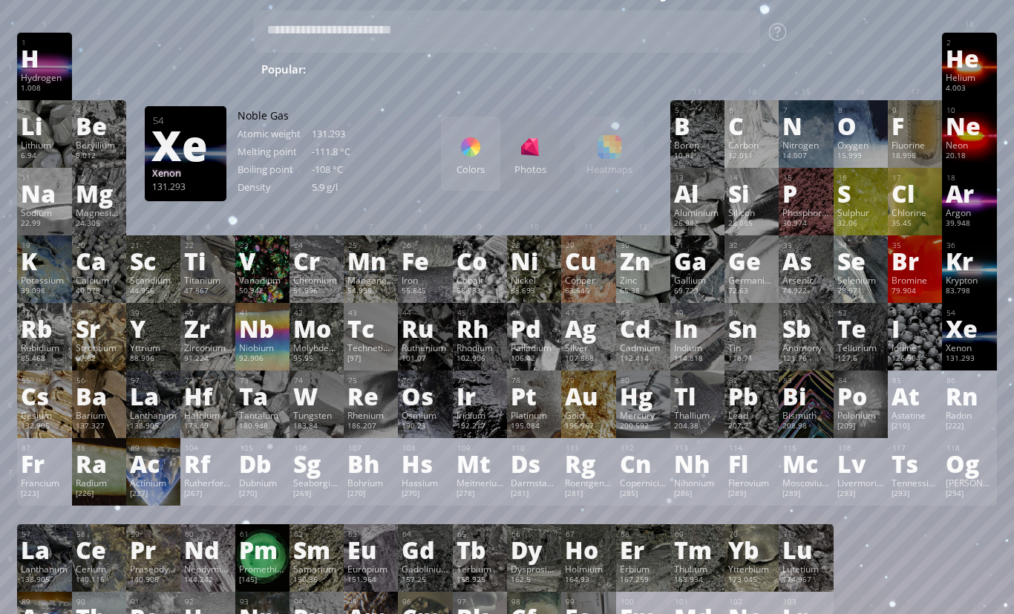
click at [258, 351] on div "Niobium" at bounding box center [262, 347] width 47 height 12
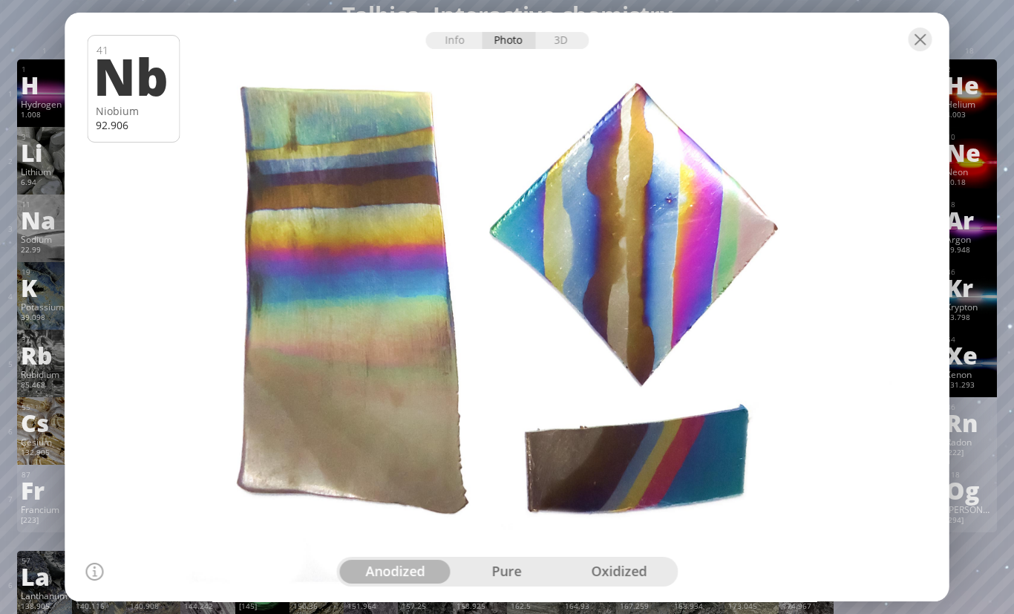
scroll to position [1, 0]
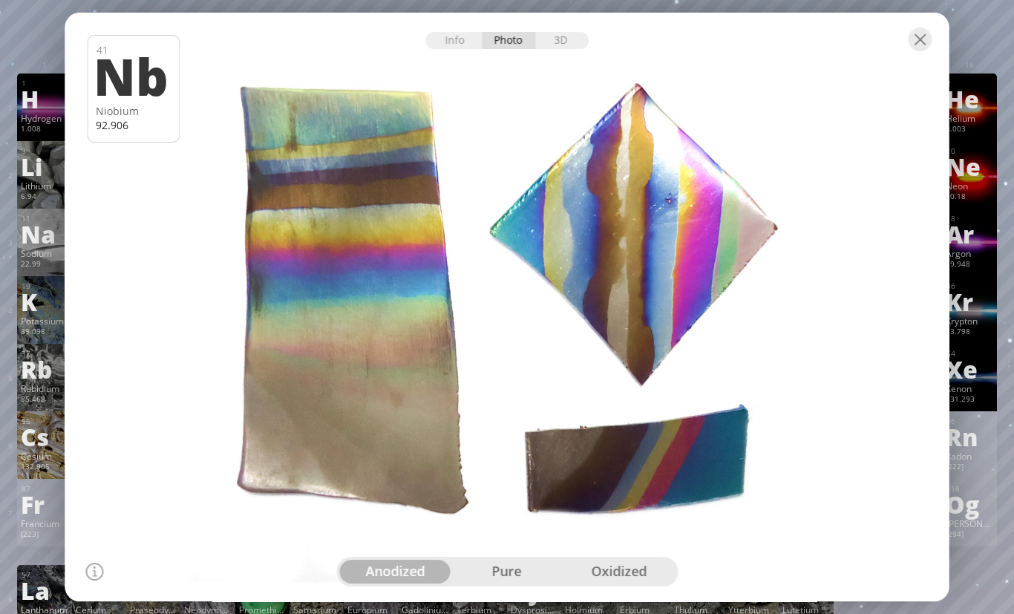
click at [564, 65] on div at bounding box center [507, 39] width 884 height 52
click at [571, 49] on div "3D" at bounding box center [561, 40] width 53 height 17
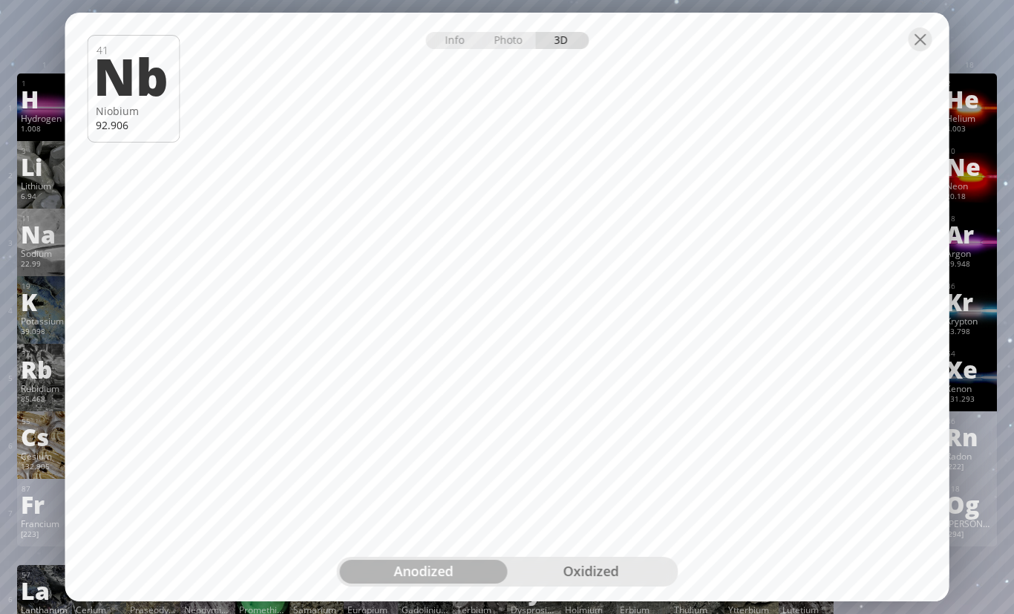
scroll to position [0, 0]
click at [917, 51] on div at bounding box center [920, 39] width 24 height 24
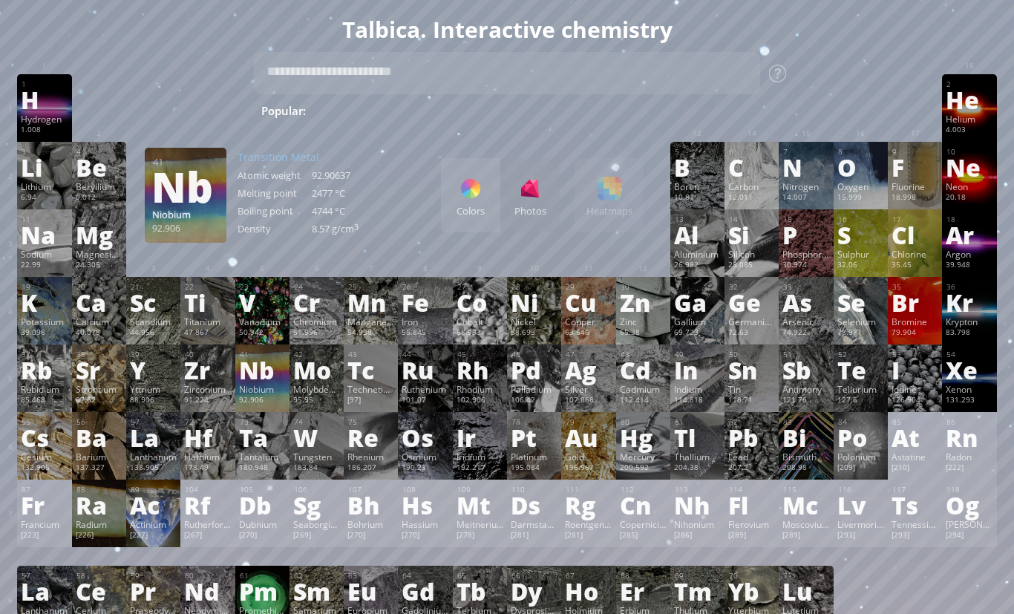
click at [145, 381] on div "Y" at bounding box center [153, 370] width 47 height 24
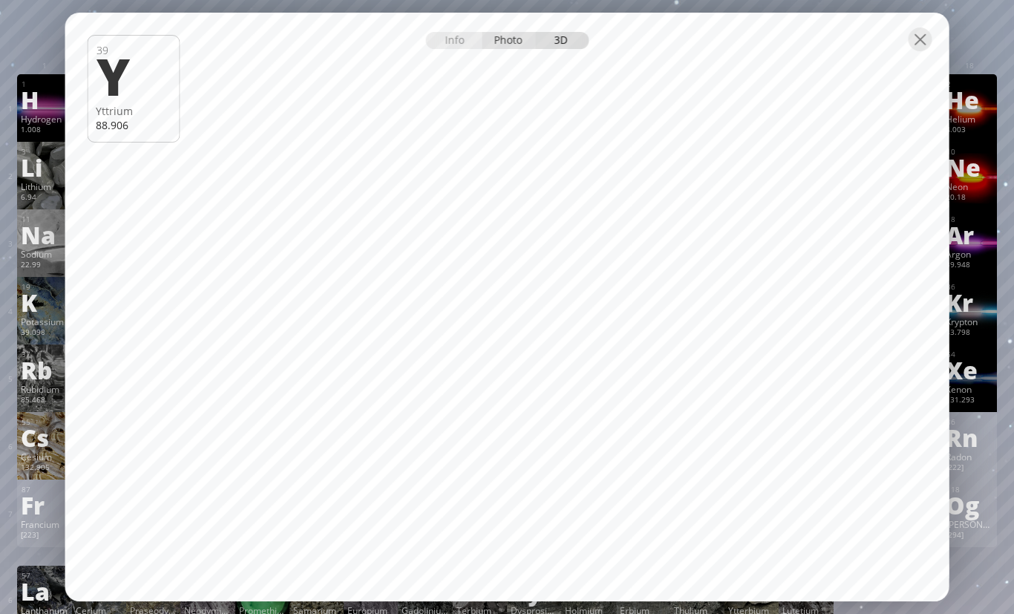
click at [513, 49] on div "Photo" at bounding box center [508, 40] width 53 height 17
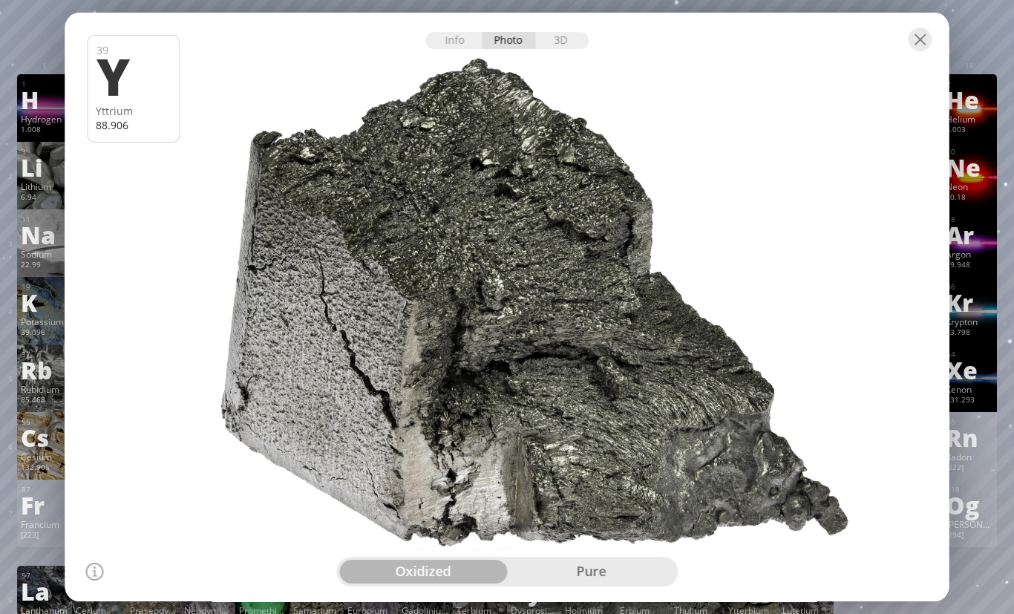
click at [576, 583] on div "pure" at bounding box center [591, 572] width 168 height 24
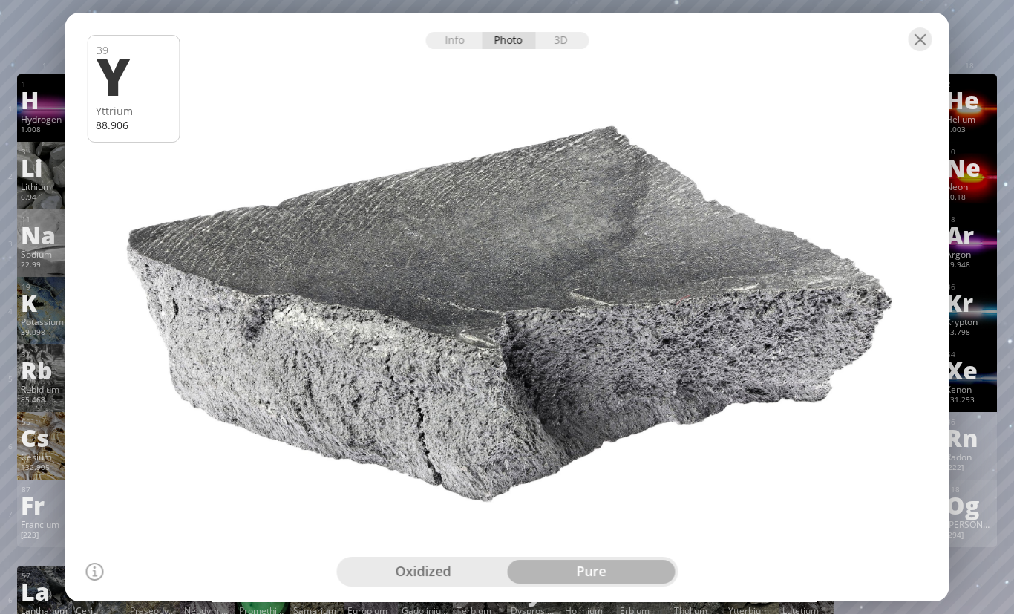
click at [983, 494] on div "118" at bounding box center [969, 490] width 46 height 10
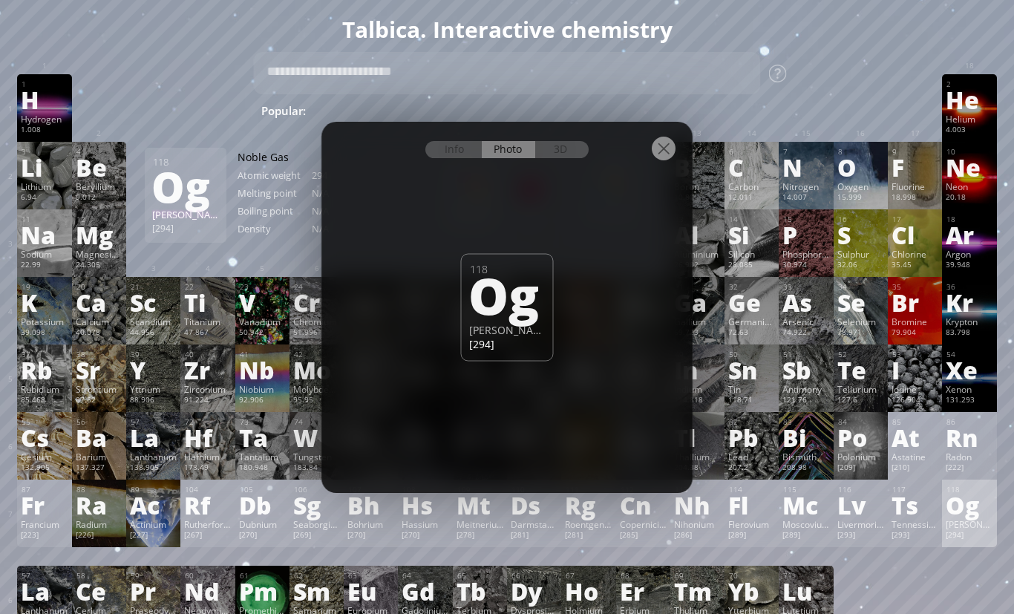
click at [682, 174] on div at bounding box center [506, 148] width 371 height 52
click at [659, 160] on div at bounding box center [664, 149] width 24 height 24
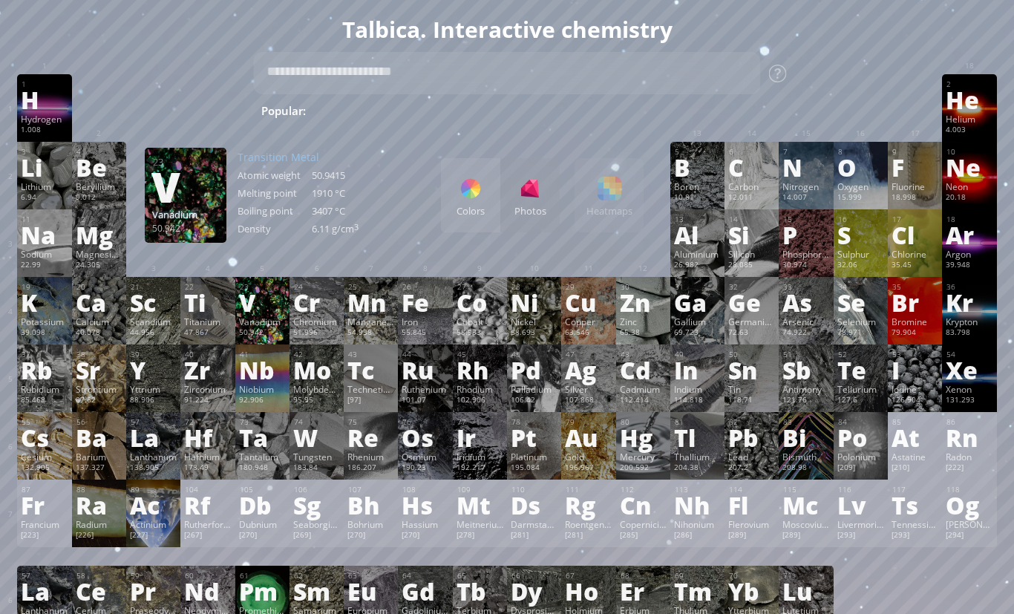
click at [249, 339] on div "50.942" at bounding box center [262, 333] width 47 height 12
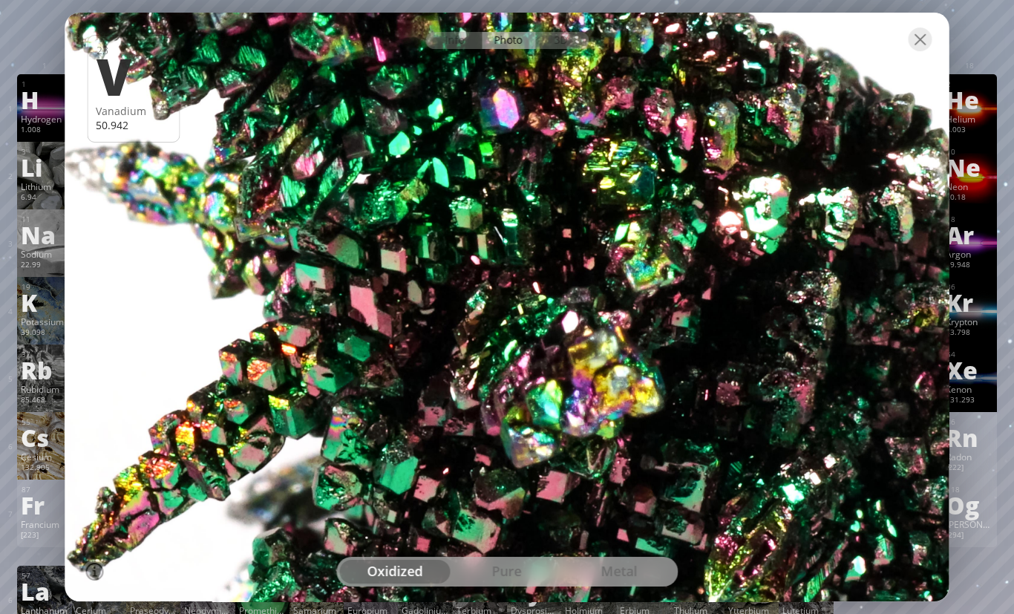
click at [528, 583] on div "pure" at bounding box center [507, 572] width 112 height 24
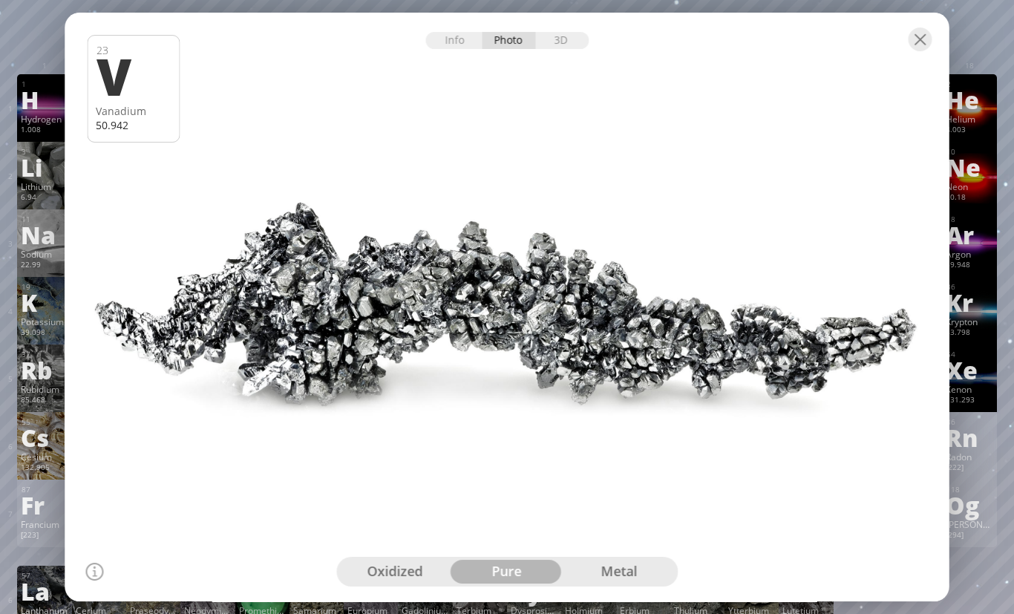
click at [638, 605] on div at bounding box center [507, 307] width 893 height 595
click at [626, 583] on div "metal" at bounding box center [619, 572] width 112 height 24
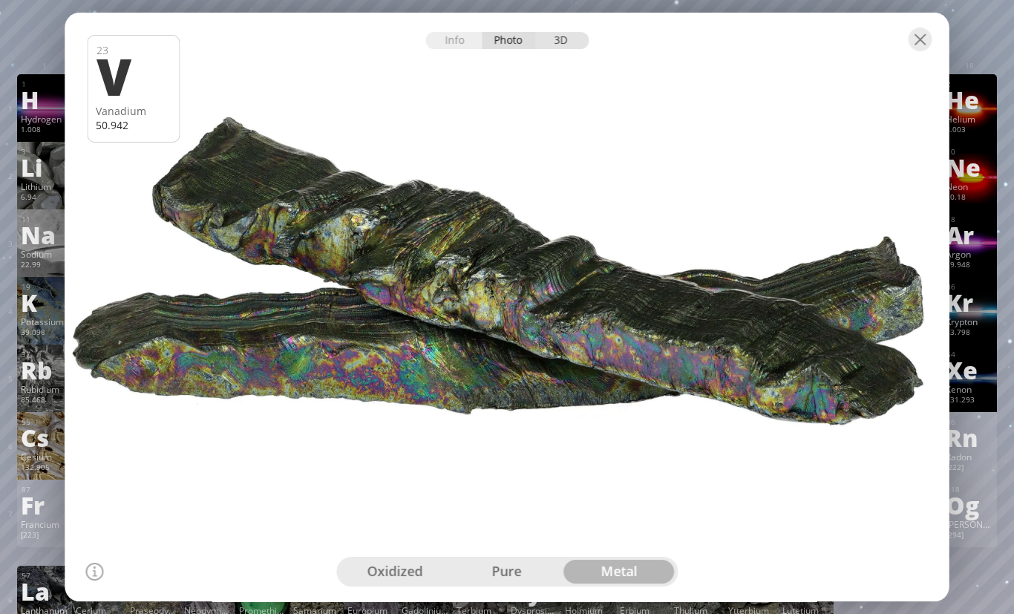
click at [561, 49] on div "3D" at bounding box center [561, 40] width 53 height 17
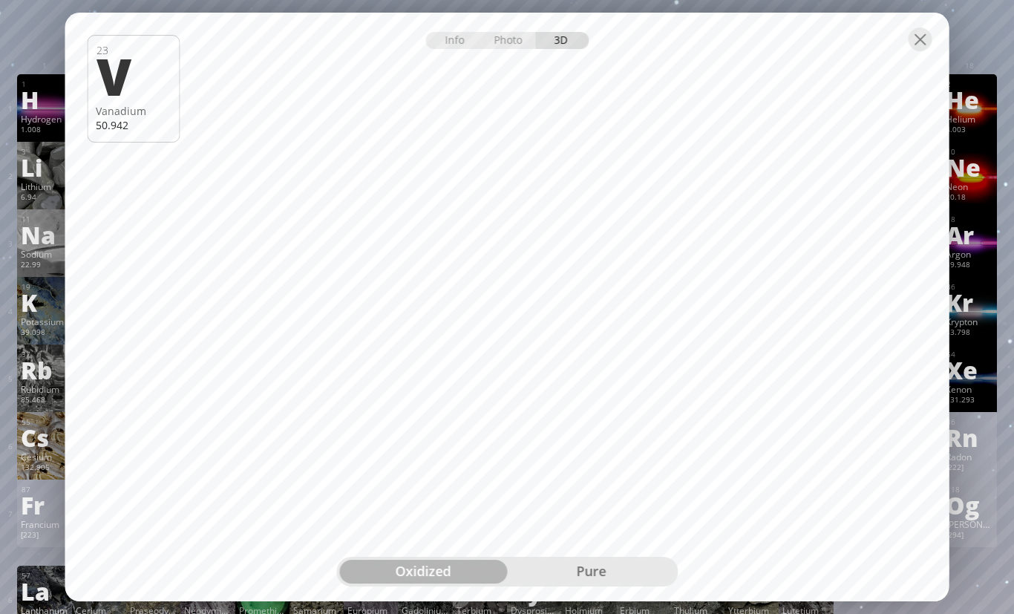
scroll to position [0, 0]
click at [920, 51] on div at bounding box center [920, 39] width 24 height 24
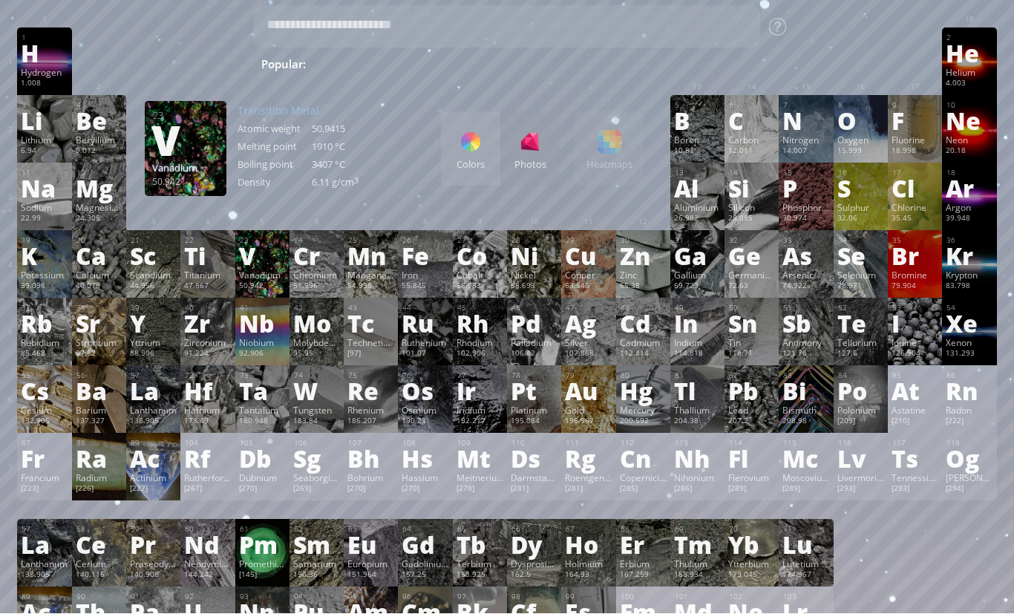
scroll to position [48, 0]
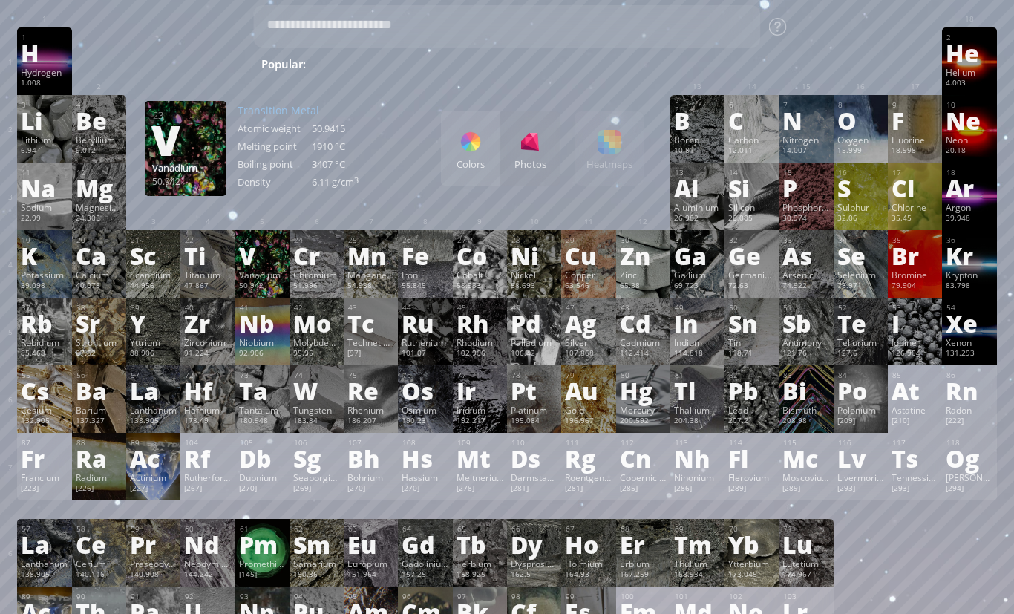
click at [527, 329] on div "Pd" at bounding box center [534, 323] width 47 height 24
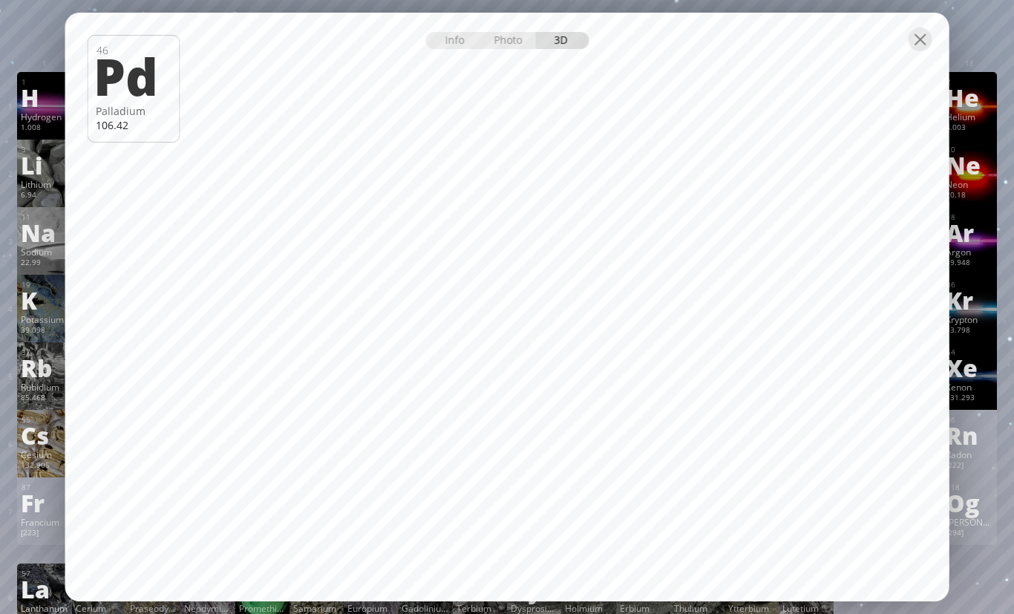
scroll to position [0, 0]
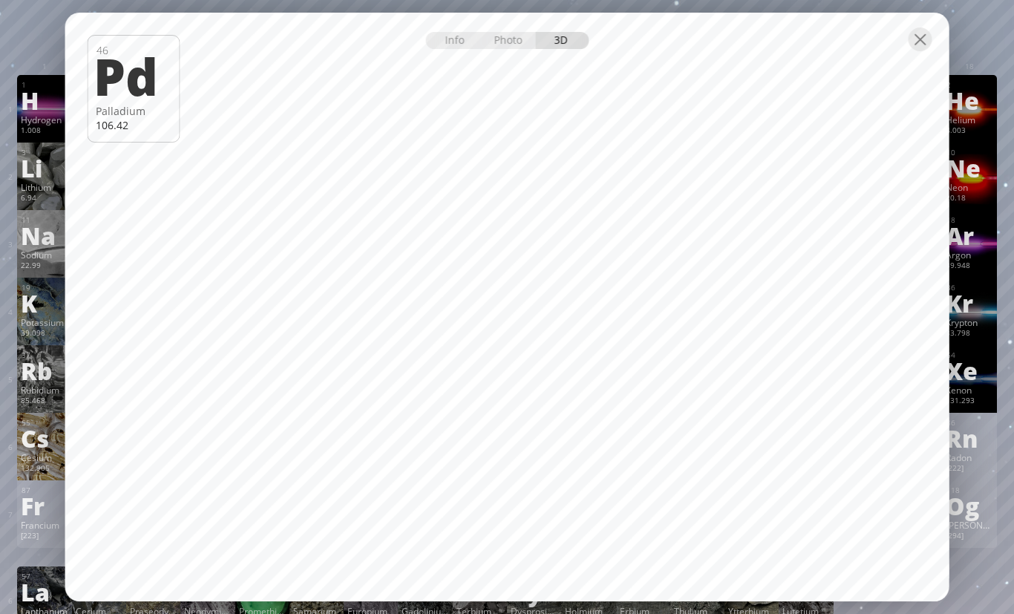
click at [507, 65] on div at bounding box center [507, 39] width 884 height 52
click at [505, 49] on div "Photo" at bounding box center [508, 40] width 53 height 17
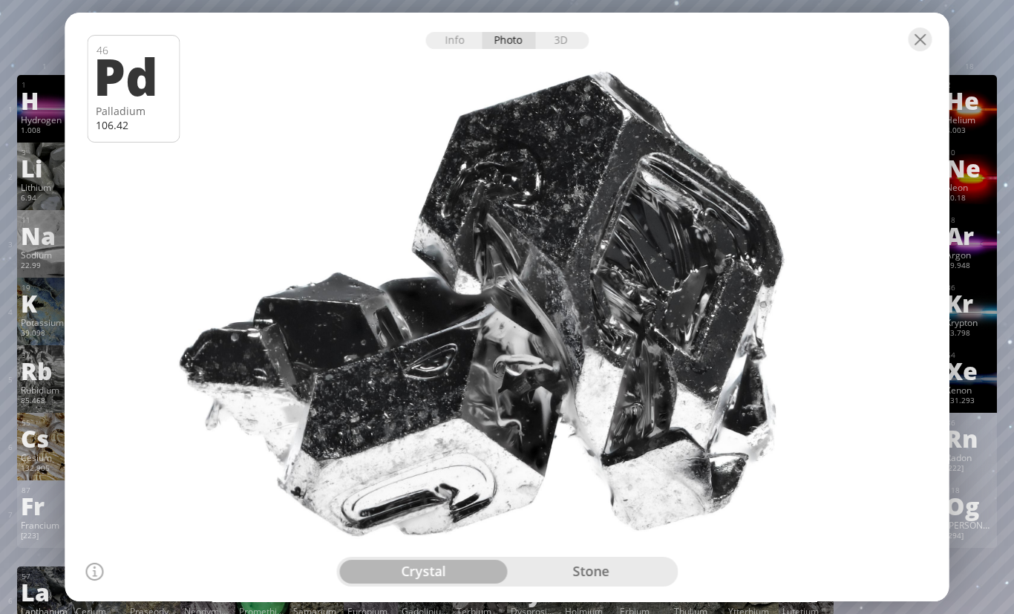
click at [566, 65] on div at bounding box center [507, 39] width 884 height 52
click at [936, 65] on div at bounding box center [507, 39] width 884 height 52
click at [917, 65] on div at bounding box center [507, 39] width 884 height 52
click at [919, 51] on div at bounding box center [920, 39] width 24 height 24
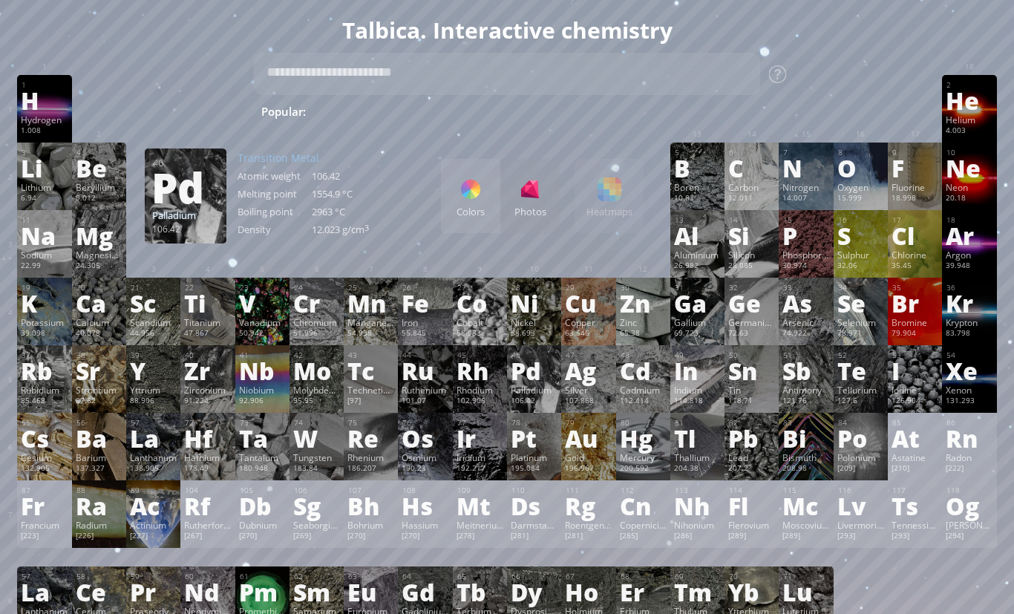
click at [720, 396] on div "Indium" at bounding box center [697, 390] width 47 height 12
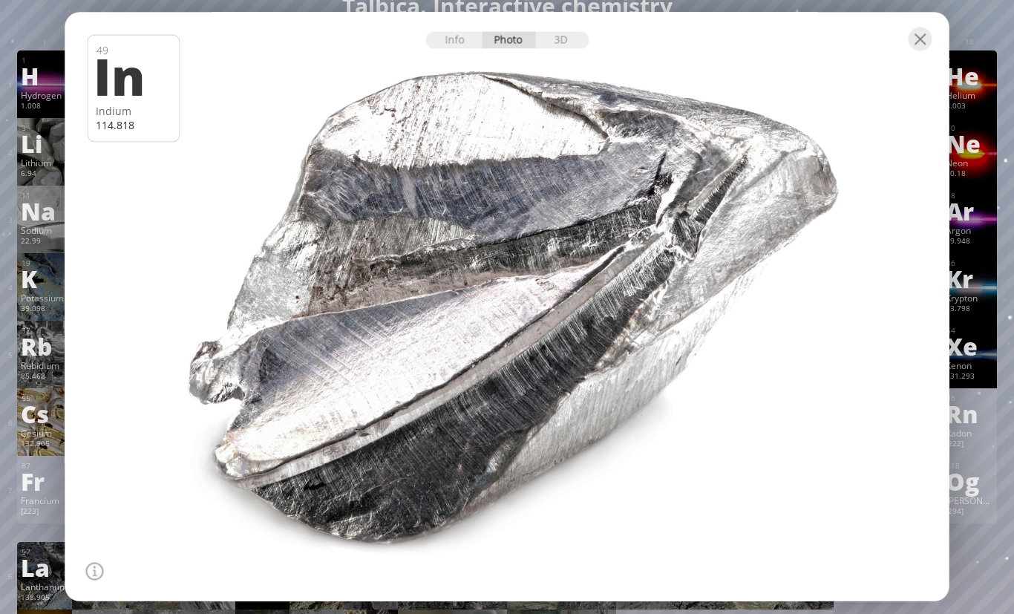
scroll to position [24, 0]
click at [546, 49] on div "3D" at bounding box center [561, 40] width 53 height 17
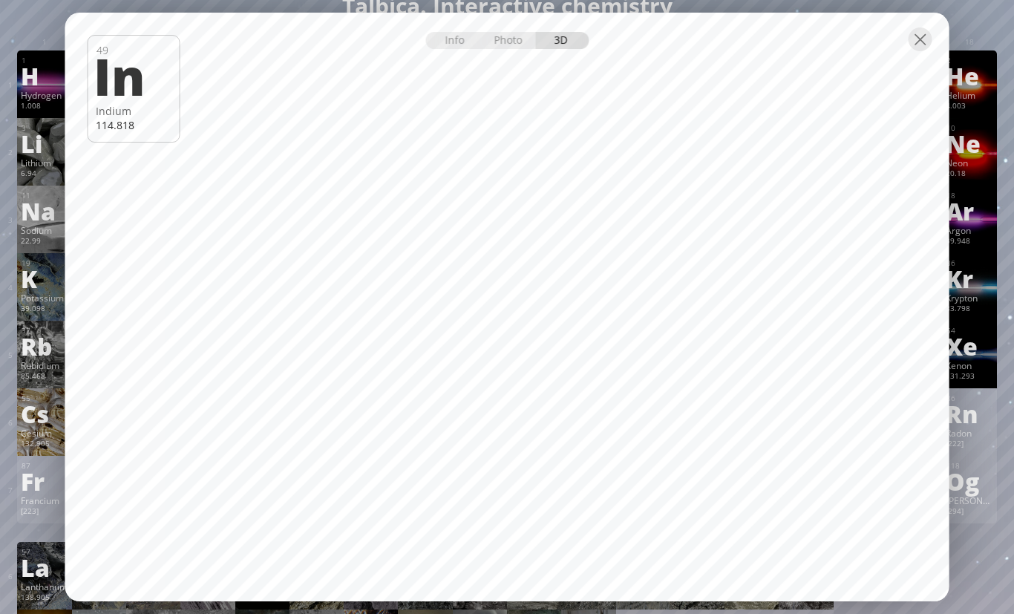
click at [907, 65] on div at bounding box center [507, 39] width 884 height 52
click at [916, 51] on div at bounding box center [920, 39] width 24 height 24
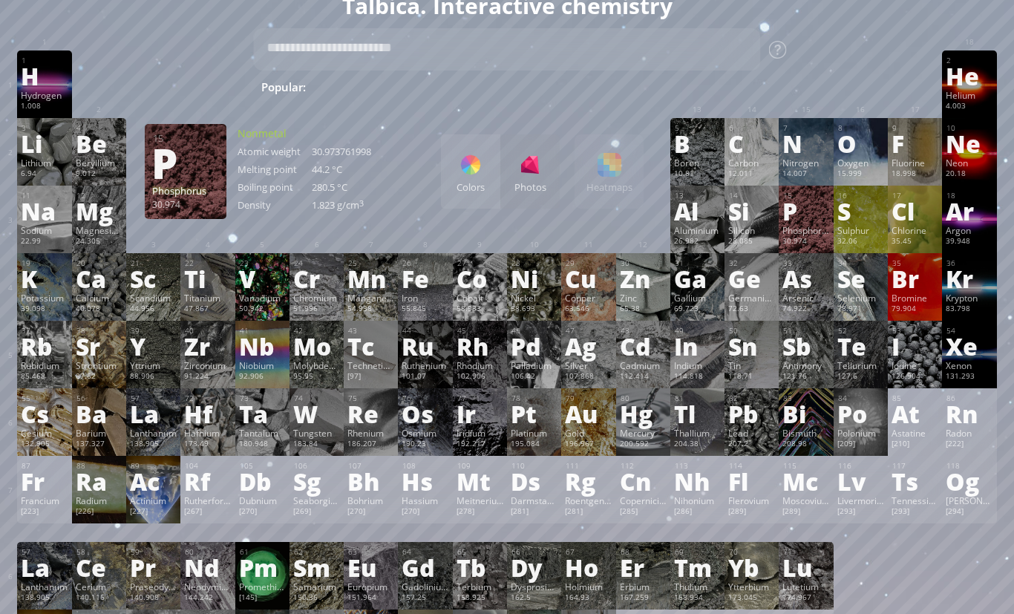
click at [817, 200] on div "15" at bounding box center [806, 196] width 46 height 10
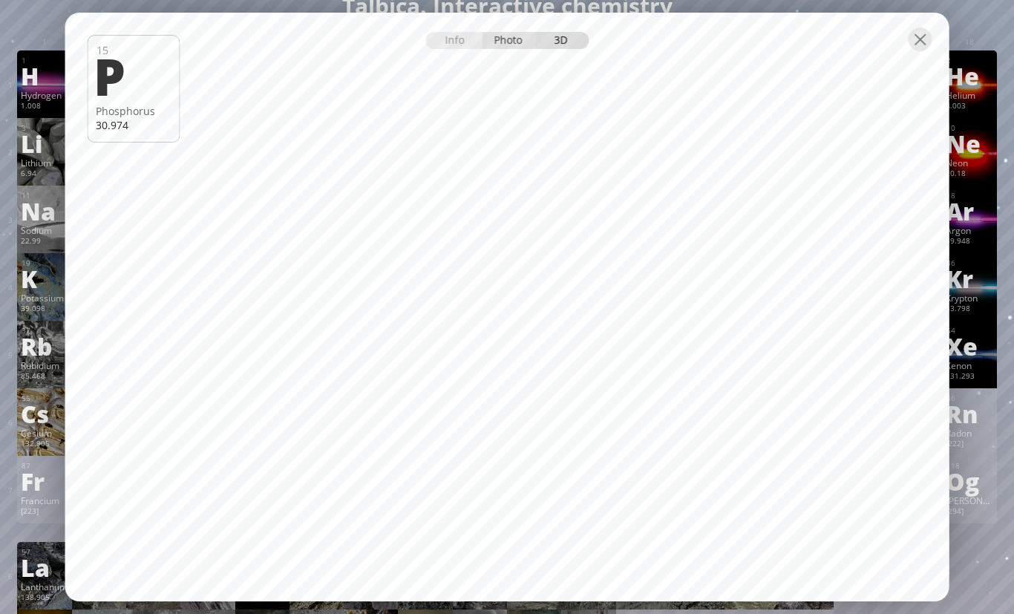
click at [511, 49] on div "Photo" at bounding box center [508, 40] width 53 height 17
